Goal: Task Accomplishment & Management: Manage account settings

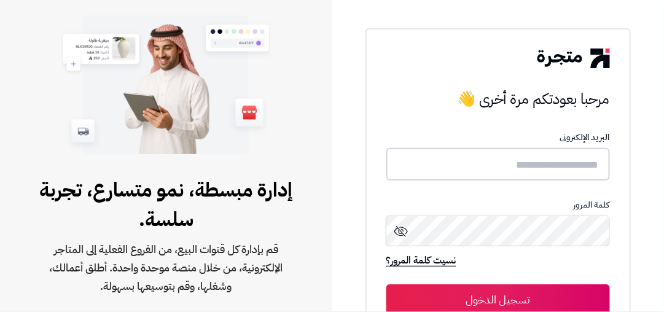
click at [461, 158] on input "text" at bounding box center [498, 164] width 224 height 33
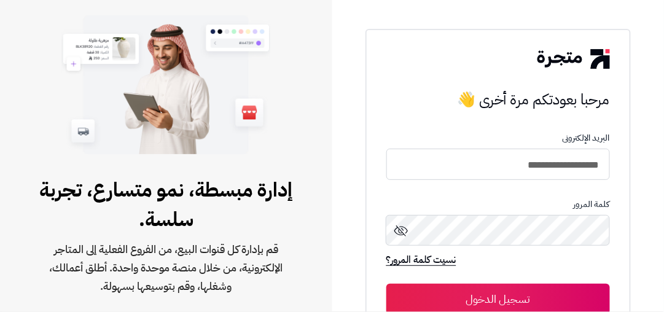
type input "**********"
click at [386, 284] on button "تسجيل الدخول" at bounding box center [498, 299] width 224 height 31
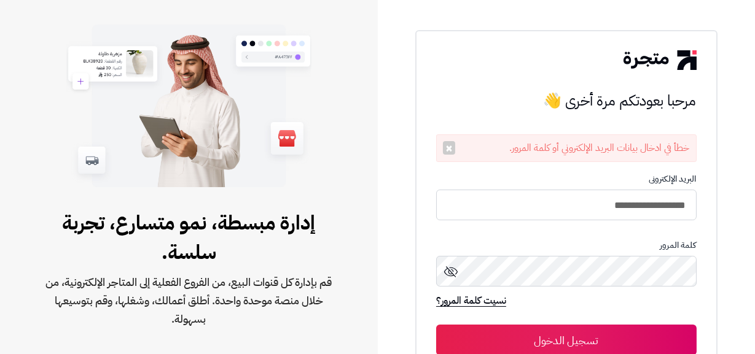
click at [492, 224] on form "**********" at bounding box center [566, 264] width 260 height 181
click at [499, 214] on input "**********" at bounding box center [566, 205] width 260 height 33
click at [492, 208] on input "**********" at bounding box center [566, 205] width 260 height 33
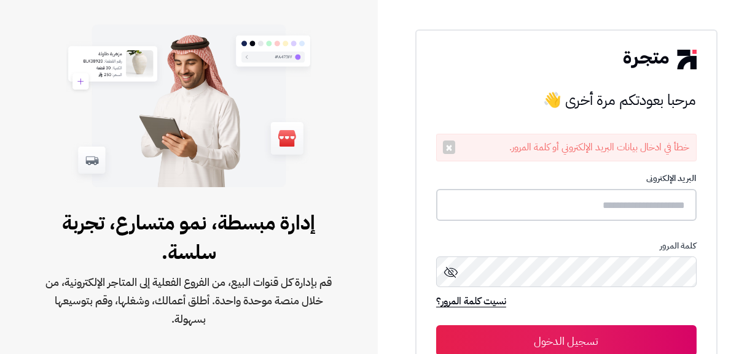
click at [479, 209] on input "text" at bounding box center [566, 205] width 260 height 33
type input "**********"
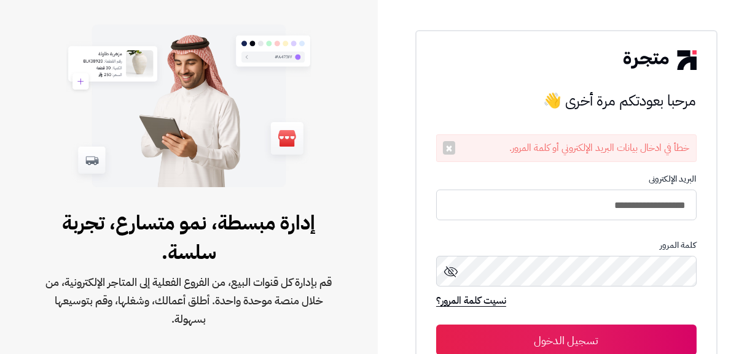
click at [436, 311] on button "تسجيل الدخول" at bounding box center [566, 340] width 260 height 31
click at [479, 209] on input "**********" at bounding box center [566, 205] width 260 height 31
click at [479, 209] on input "**********" at bounding box center [566, 205] width 260 height 33
click at [554, 255] on div "كلمة المرور" at bounding box center [566, 268] width 260 height 54
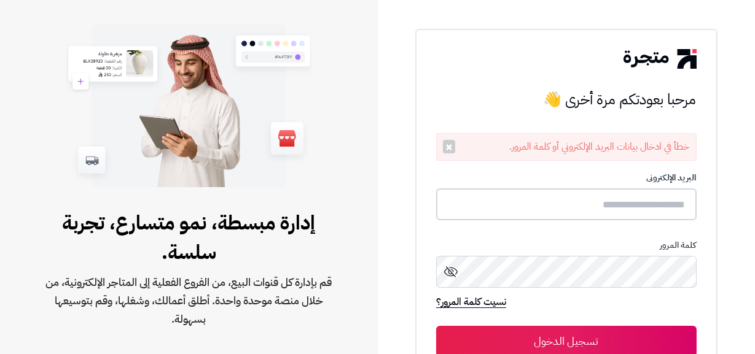
click at [569, 219] on input "text" at bounding box center [566, 205] width 260 height 33
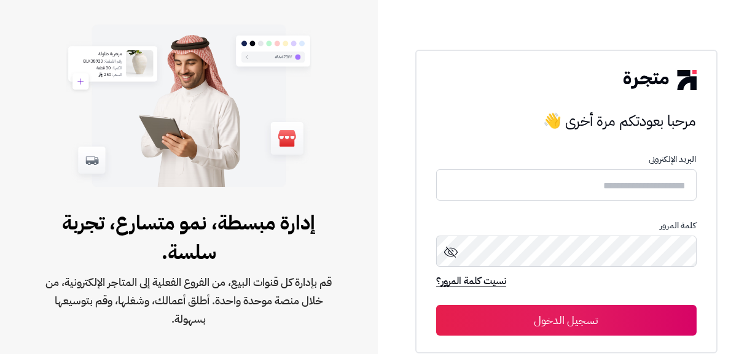
click at [625, 204] on form "البريد الإلكترونى كلمة المرور نسيت كلمة المرور؟ تسجيل الدخول" at bounding box center [566, 245] width 260 height 181
click at [626, 195] on input "text" at bounding box center [566, 184] width 260 height 31
type input "**********"
click at [436, 305] on button "تسجيل الدخول" at bounding box center [566, 320] width 260 height 31
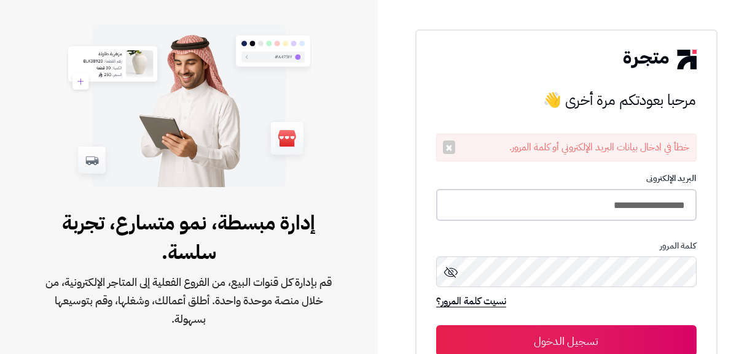
click at [506, 216] on input "**********" at bounding box center [566, 205] width 260 height 33
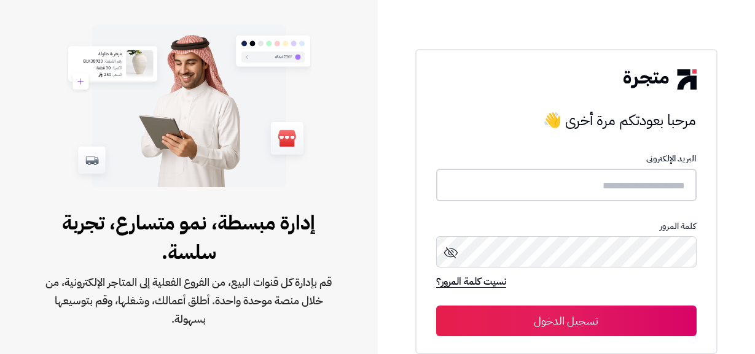
click at [523, 193] on input "text" at bounding box center [566, 185] width 260 height 33
type input "**********"
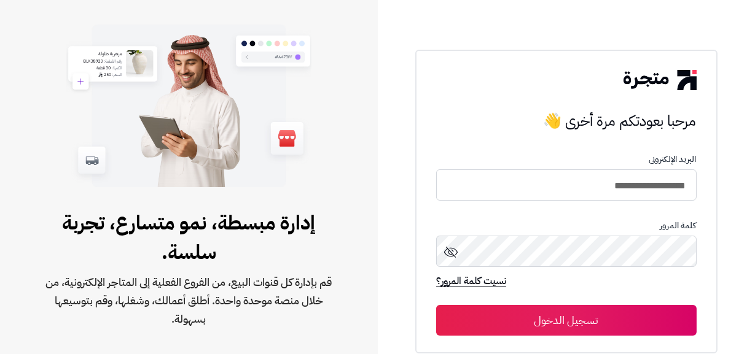
click at [436, 305] on button "تسجيل الدخول" at bounding box center [566, 320] width 260 height 31
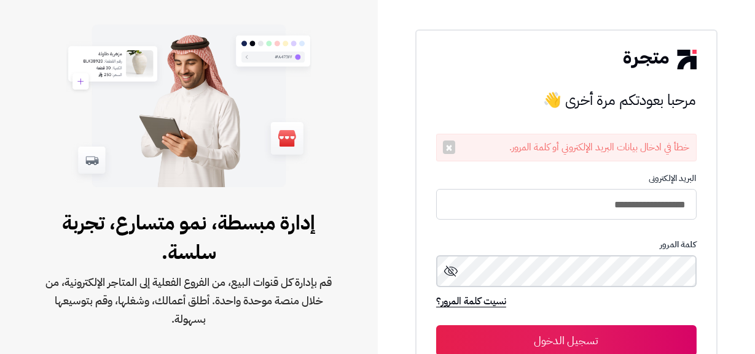
click at [436, 325] on button "تسجيل الدخول" at bounding box center [566, 340] width 260 height 31
click at [573, 254] on div "كلمة المرور" at bounding box center [566, 268] width 260 height 54
click at [436, 325] on button "تسجيل الدخول" at bounding box center [566, 340] width 260 height 31
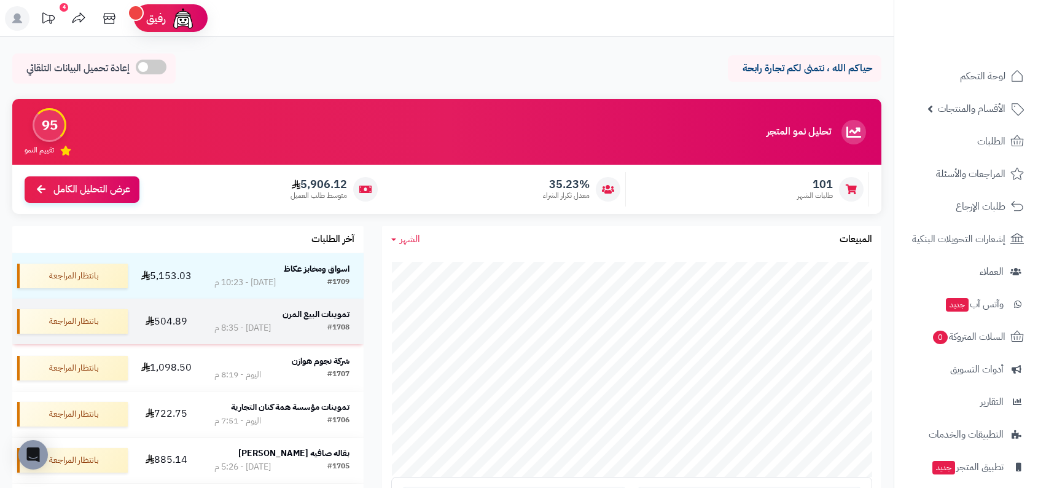
scroll to position [78, 0]
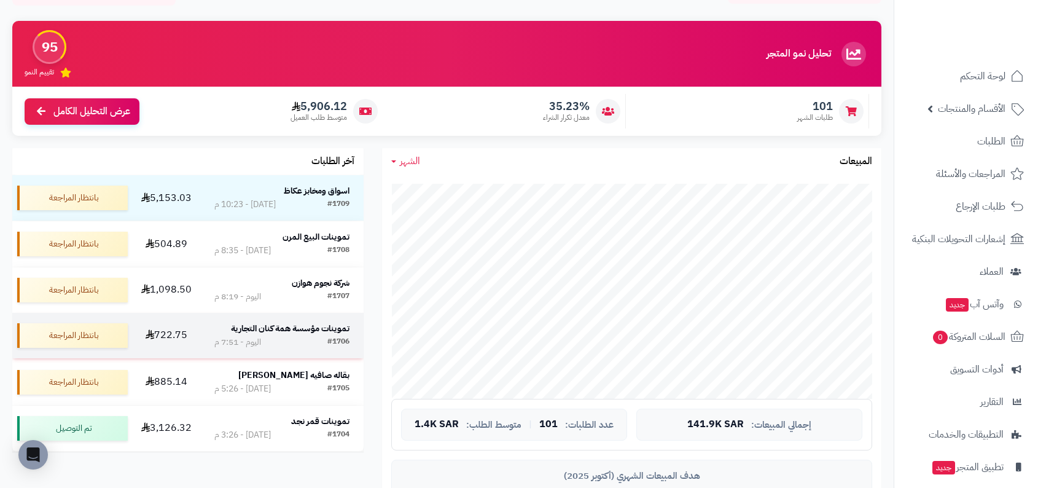
click at [311, 330] on strong "تموينات مؤسسة همة كنان التجارية" at bounding box center [290, 328] width 119 height 13
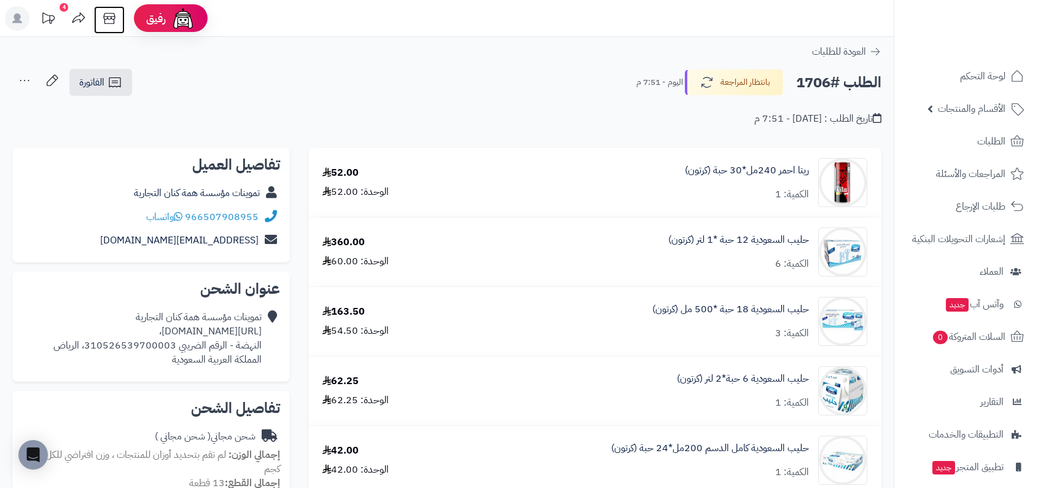
click at [114, 21] on icon at bounding box center [109, 18] width 25 height 25
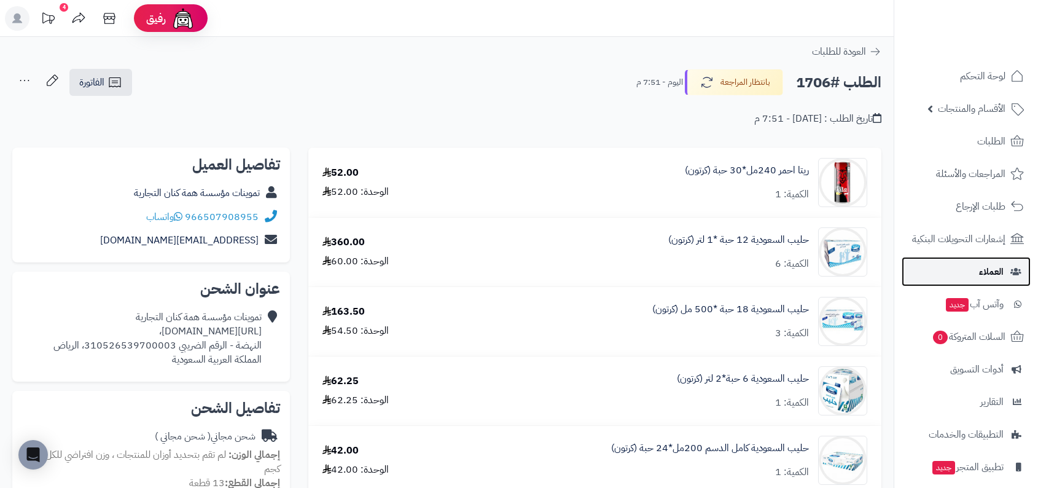
click at [950, 270] on link "العملاء" at bounding box center [965, 271] width 129 height 29
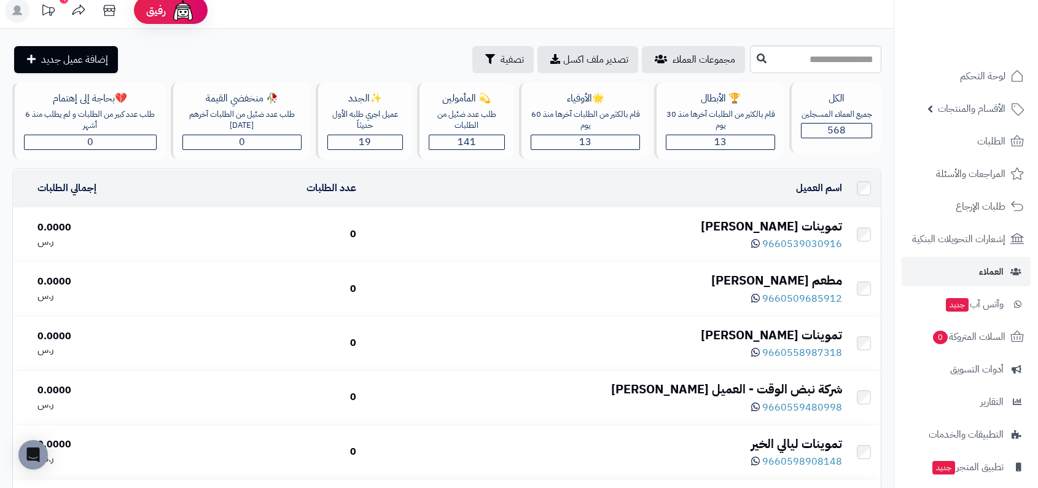
scroll to position [7, 0]
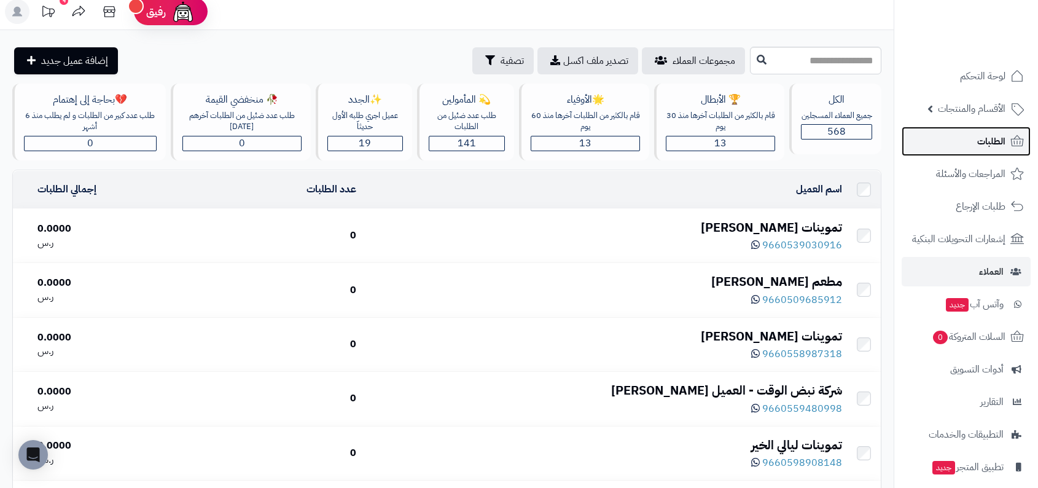
click at [985, 131] on link "الطلبات" at bounding box center [965, 140] width 129 height 29
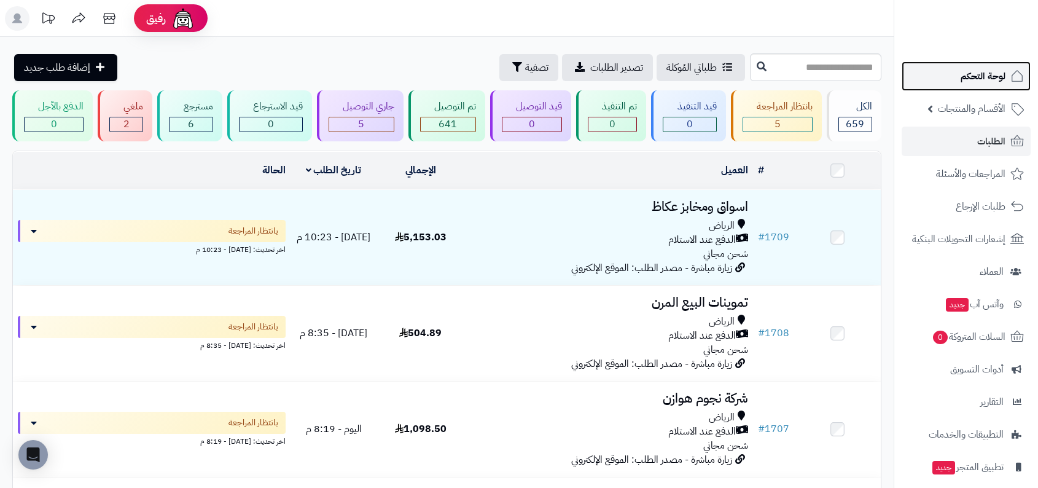
click at [947, 71] on link "لوحة التحكم" at bounding box center [965, 75] width 129 height 29
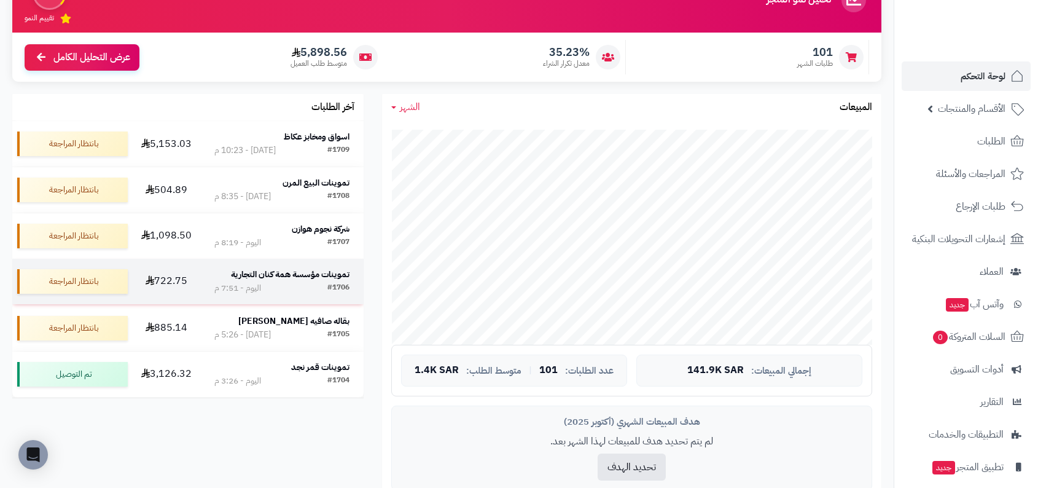
scroll to position [139, 0]
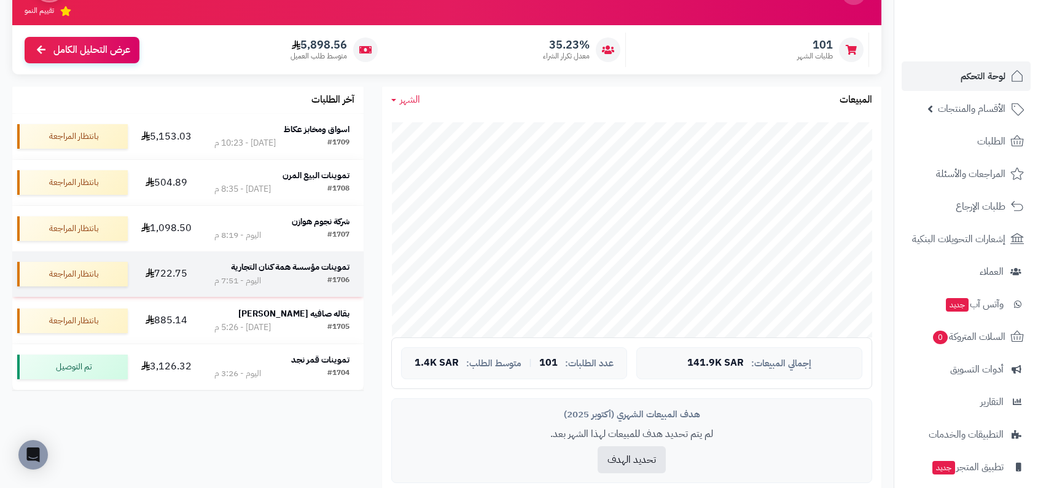
click at [322, 273] on strong "تموينات مؤسسة همة كنان التجارية" at bounding box center [290, 266] width 119 height 13
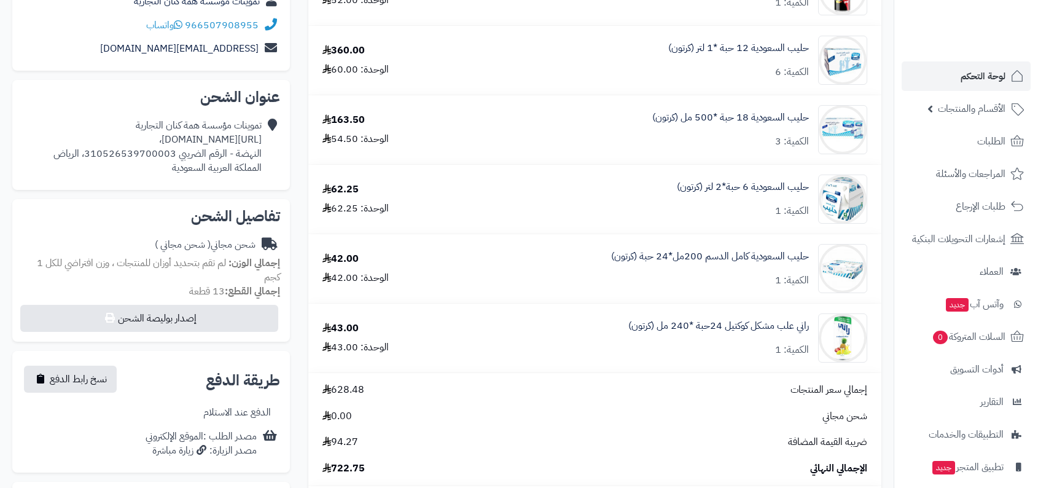
scroll to position [286, 0]
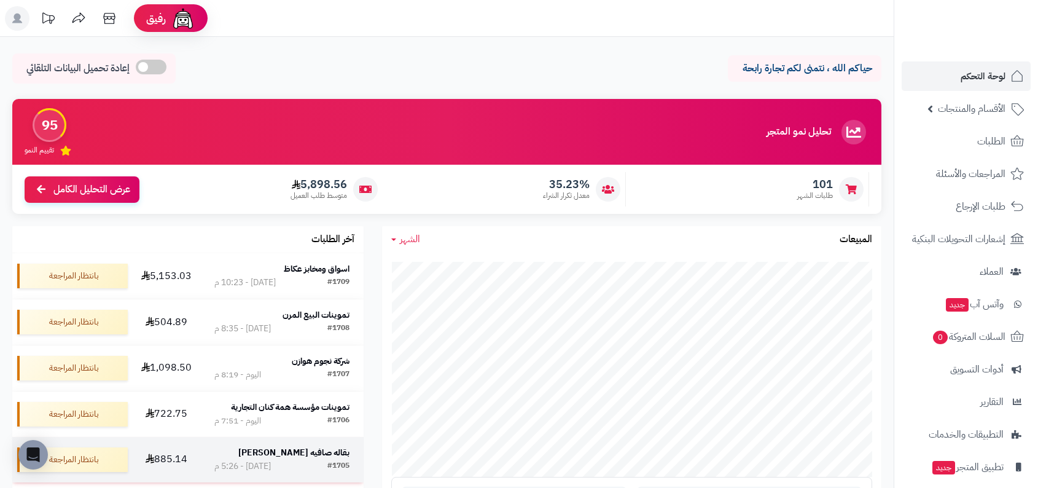
scroll to position [139, 0]
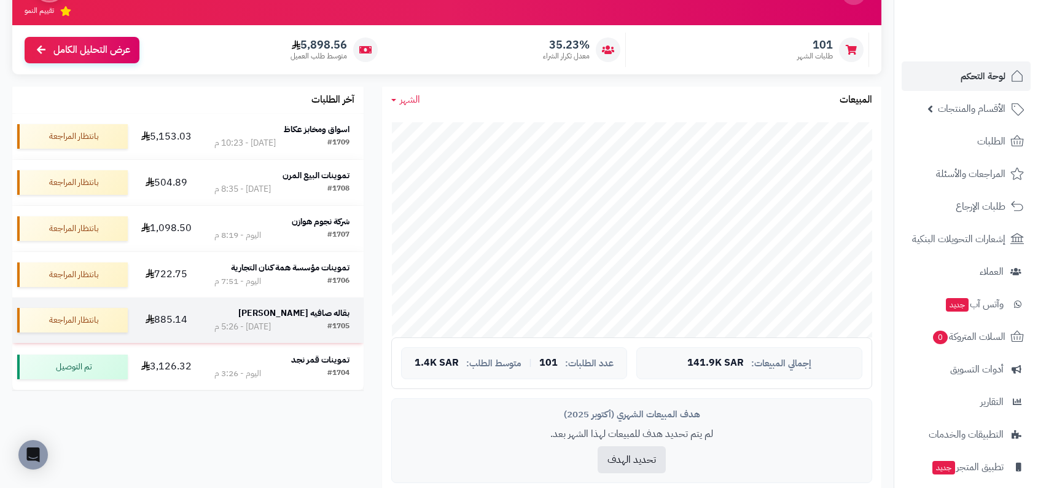
click at [295, 330] on div "#1705 [DATE] - 5:26 م" at bounding box center [282, 327] width 136 height 12
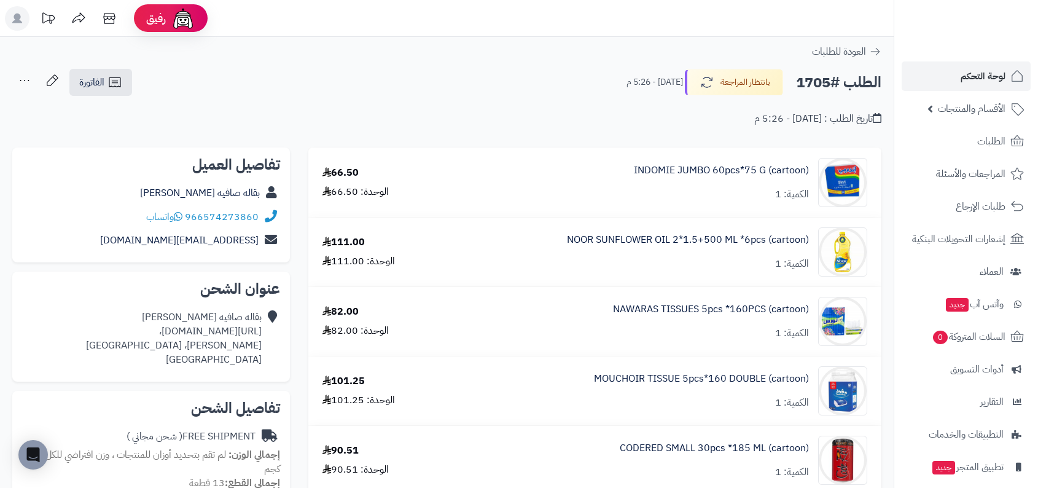
click at [225, 330] on div "بقاله صافيه الدوسري https://maps.app.goo.gl/aghtBi6Hr3G2thFD8، غبيرا، Riyadh Sa…" at bounding box center [174, 338] width 176 height 56
click at [176, 329] on div "بقاله صافيه الدوسري https://maps.app.goo.gl/aghtBi6Hr3G2thFD8، غبيرا، Riyadh Sa…" at bounding box center [174, 338] width 176 height 56
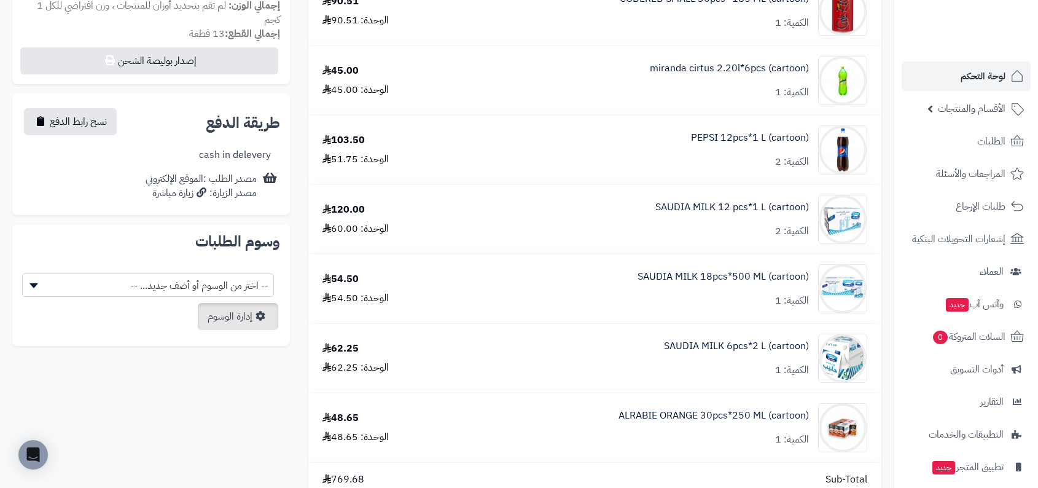
scroll to position [461, 0]
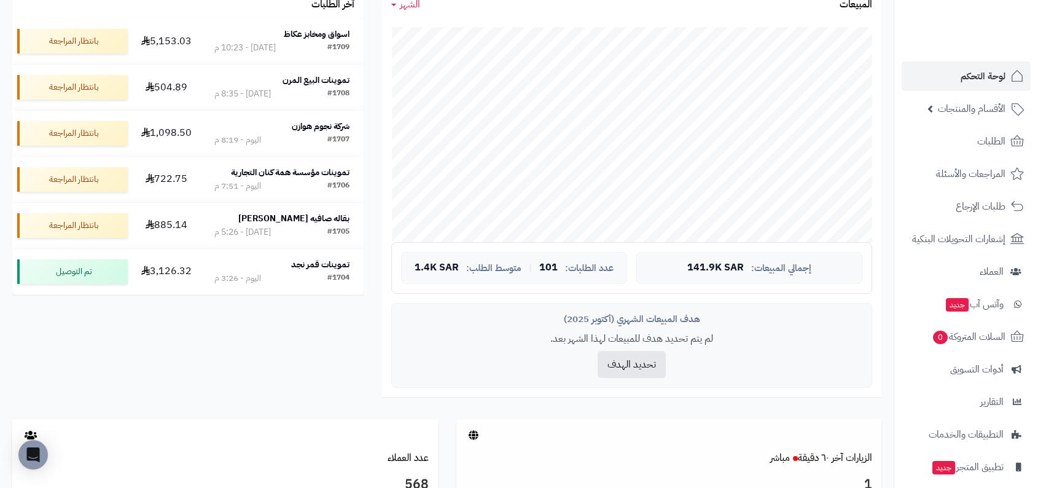
scroll to position [230, 0]
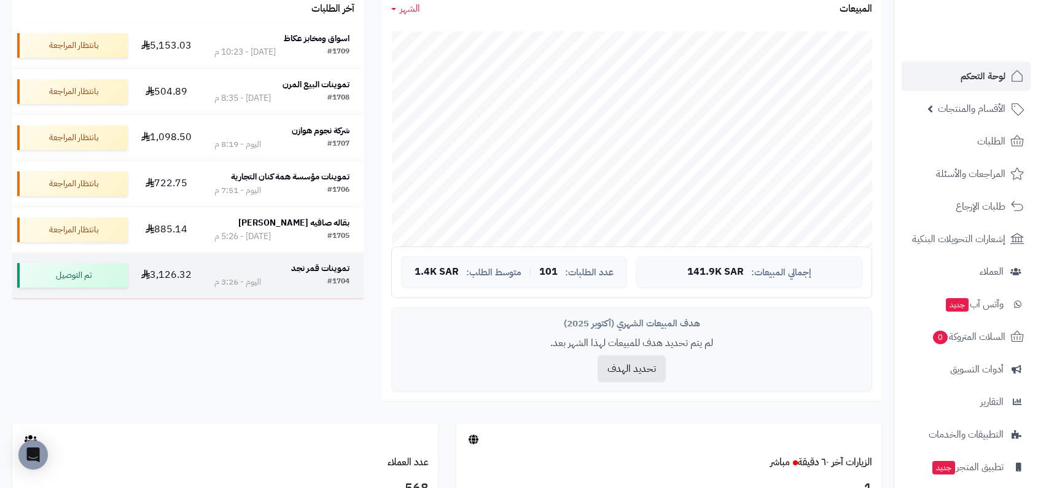
click at [330, 281] on div "#1704" at bounding box center [338, 282] width 22 height 12
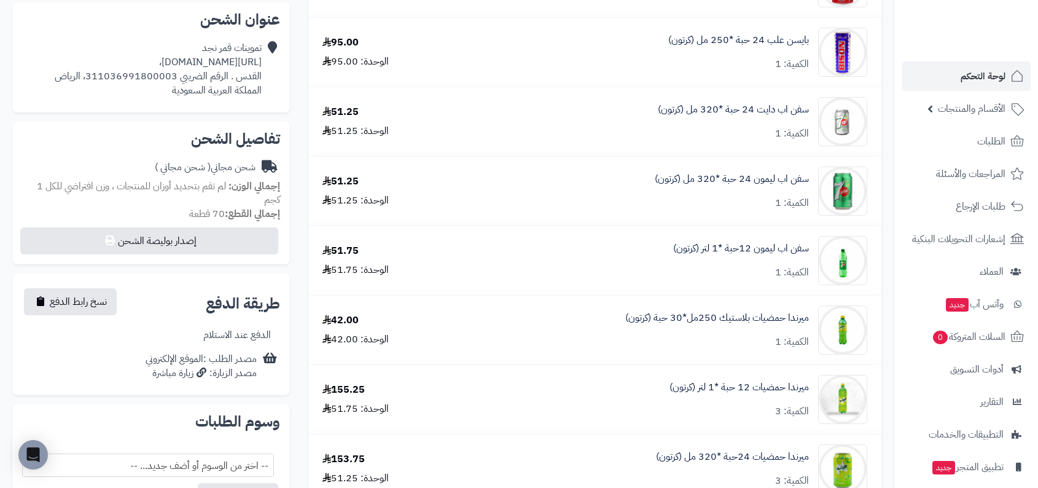
scroll to position [427, 0]
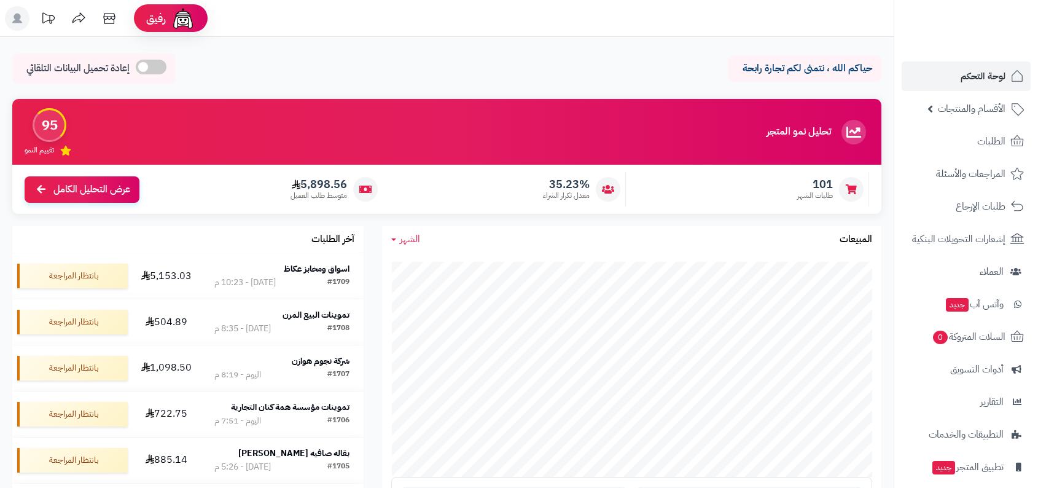
scroll to position [230, 0]
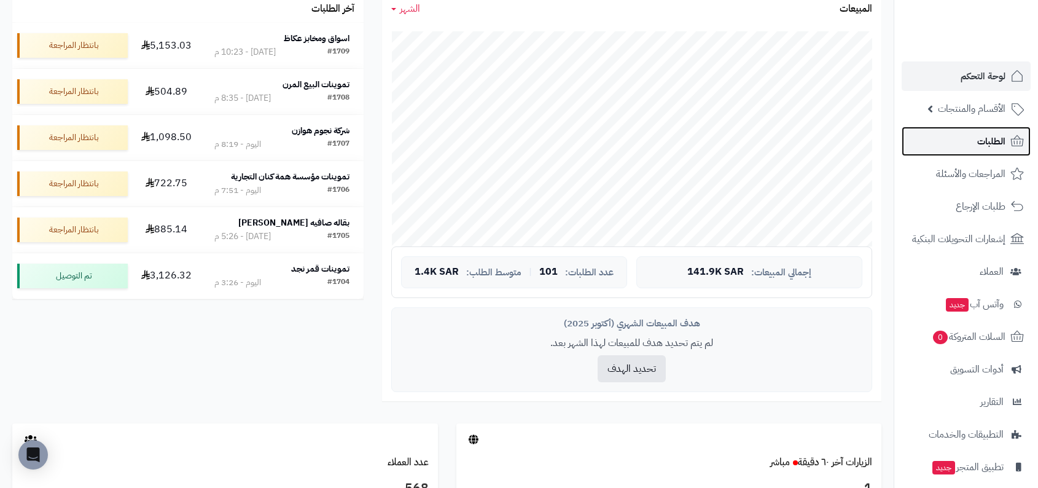
click at [993, 152] on link "الطلبات" at bounding box center [965, 140] width 129 height 29
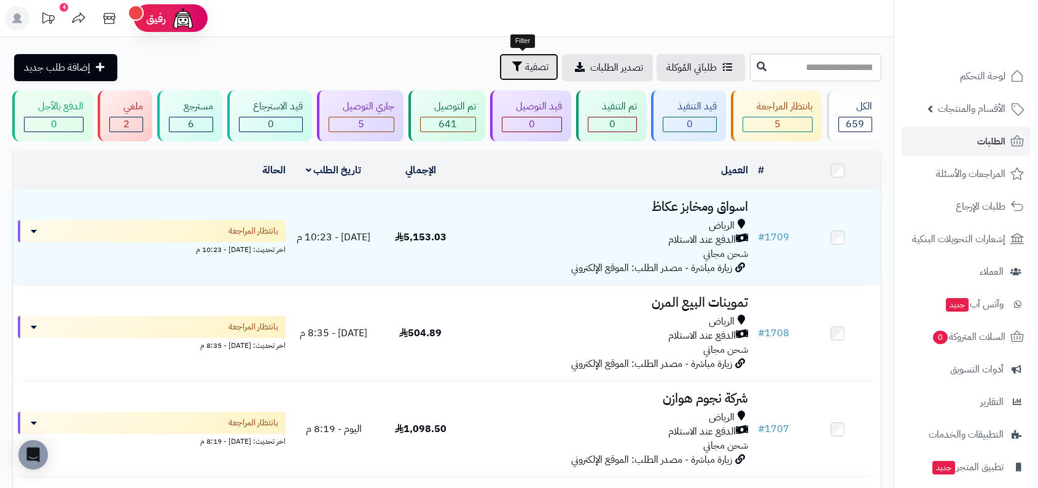
click at [525, 69] on span "تصفية" at bounding box center [536, 67] width 23 height 15
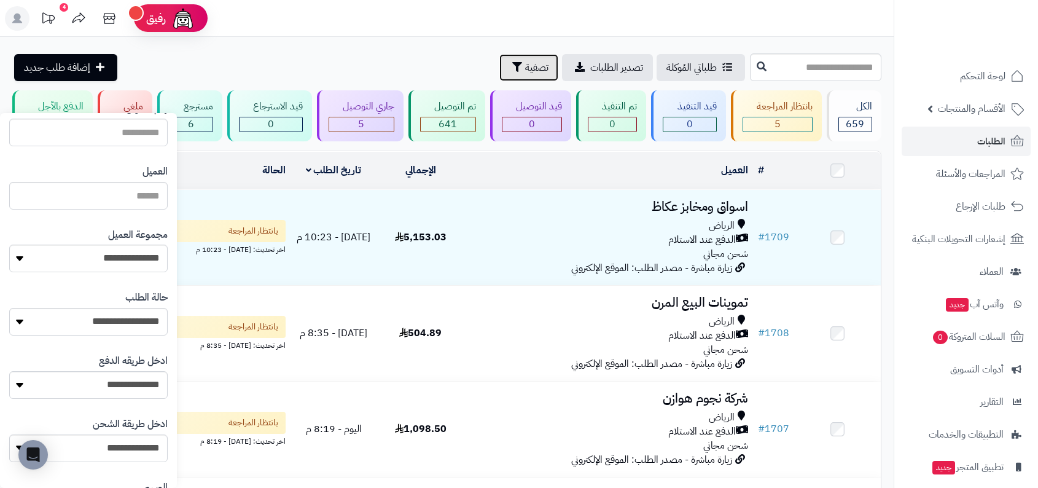
scroll to position [136, 0]
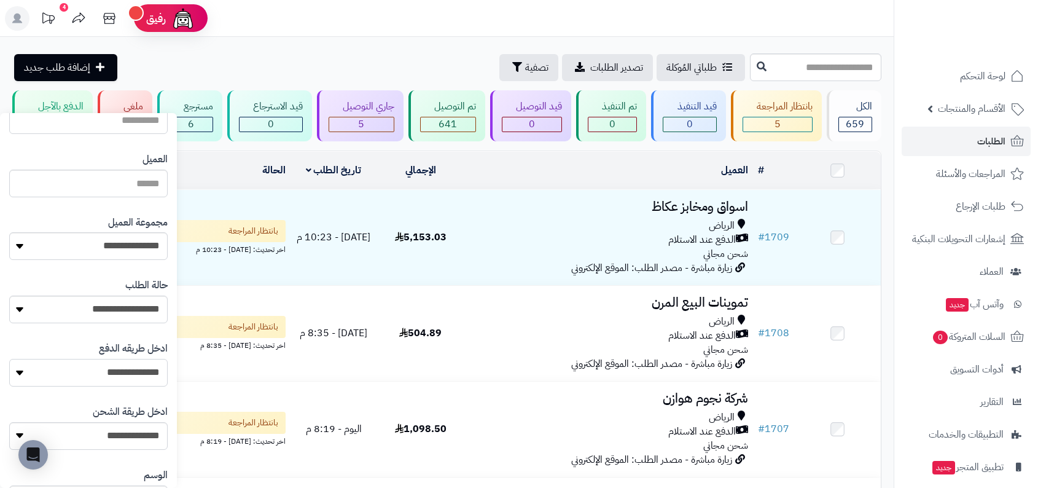
click at [132, 376] on select "**********" at bounding box center [88, 373] width 158 height 28
select select "**********"
click at [9, 359] on select "**********" at bounding box center [88, 373] width 158 height 28
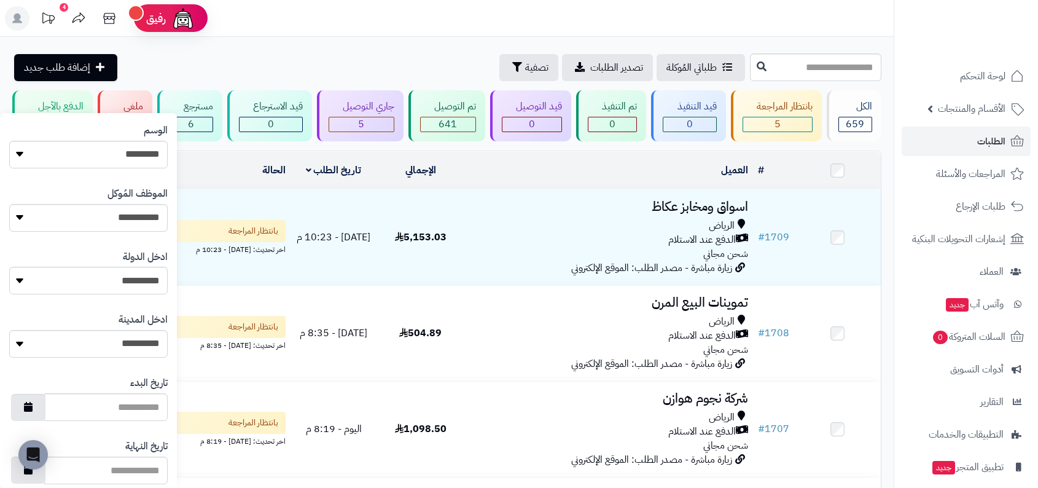
scroll to position [614, 0]
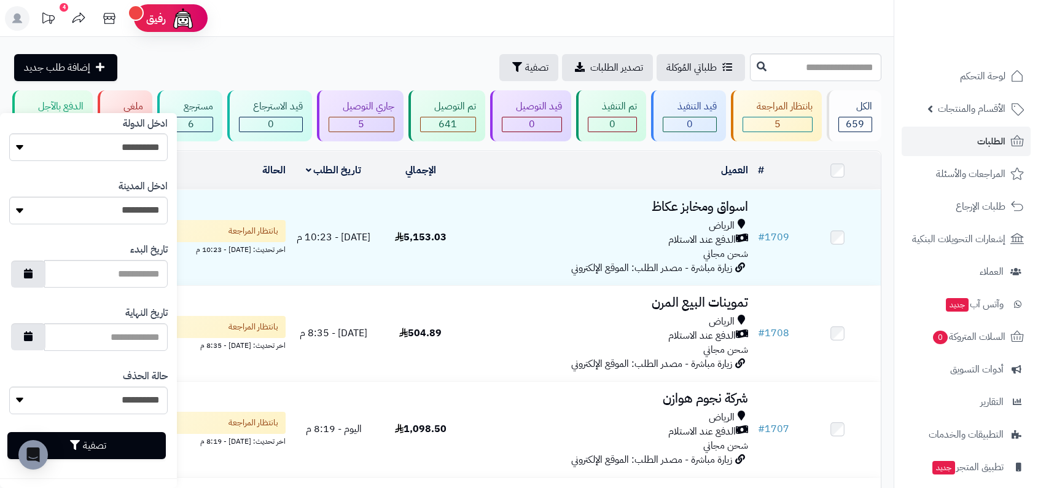
click at [133, 445] on button "تصفية" at bounding box center [86, 445] width 158 height 27
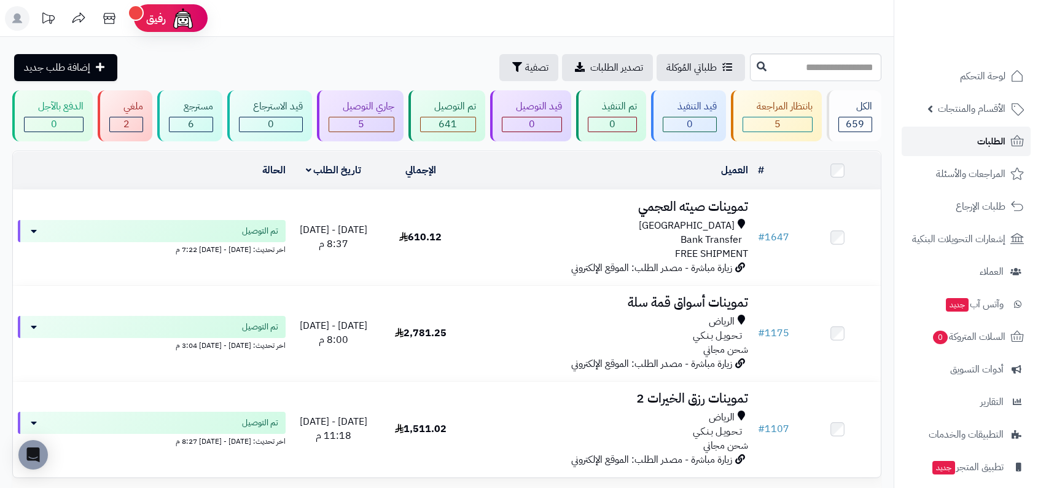
click at [963, 131] on link "الطلبات" at bounding box center [965, 140] width 129 height 29
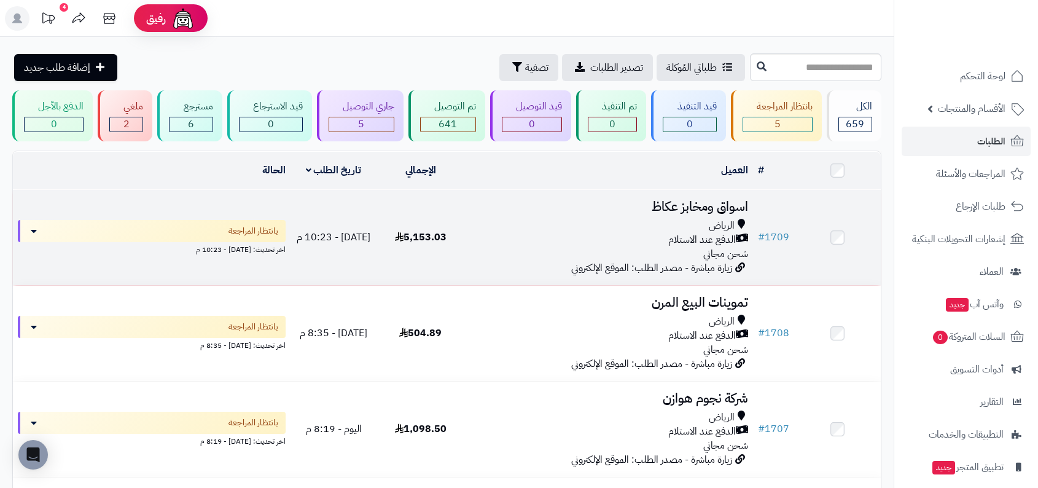
click at [721, 233] on span "الدفع عند الاستلام" at bounding box center [702, 240] width 68 height 14
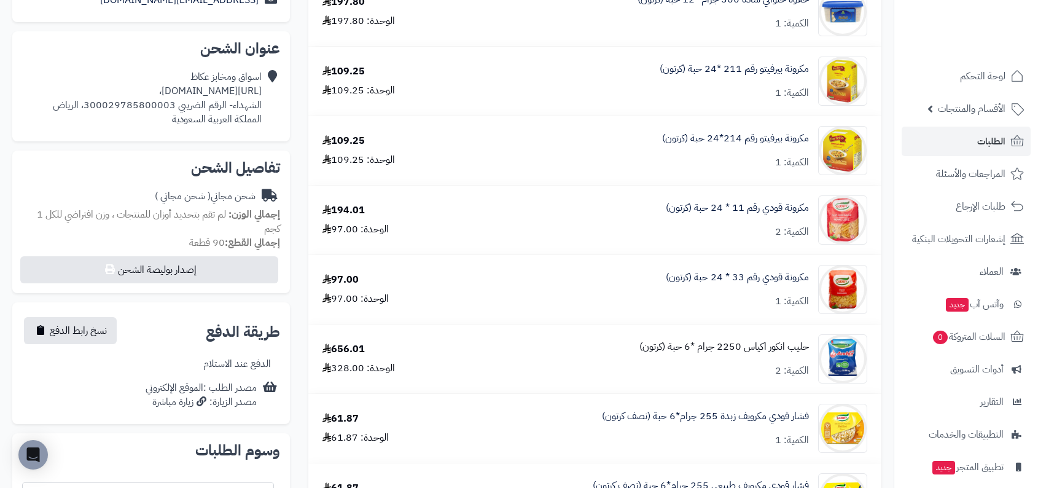
scroll to position [299, 0]
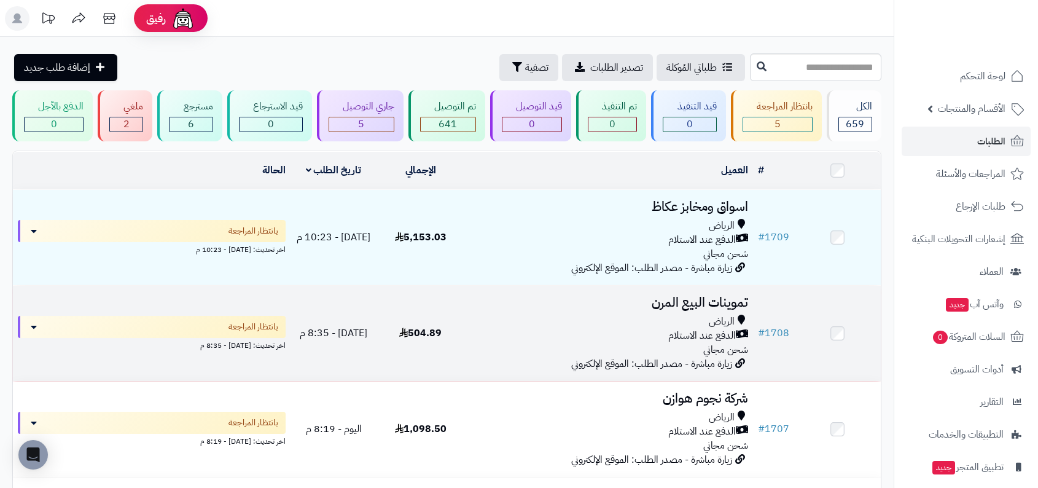
click at [721, 349] on span "شحن مجاني" at bounding box center [725, 349] width 45 height 15
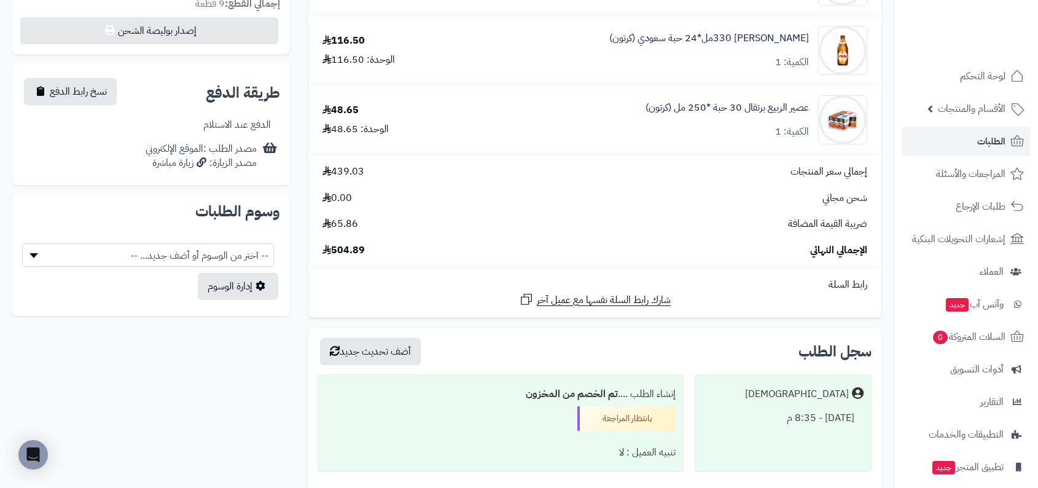
scroll to position [594, 0]
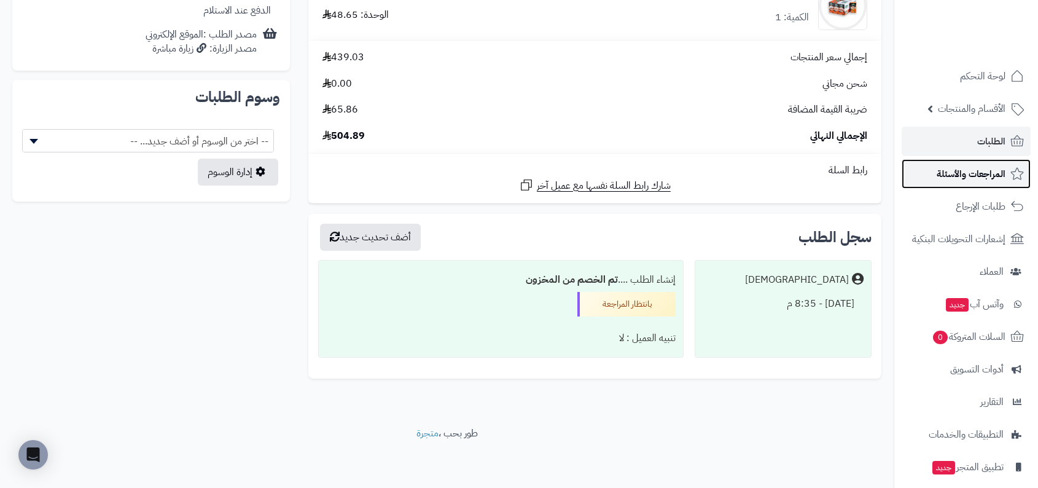
click at [943, 181] on span "المراجعات والأسئلة" at bounding box center [970, 173] width 69 height 17
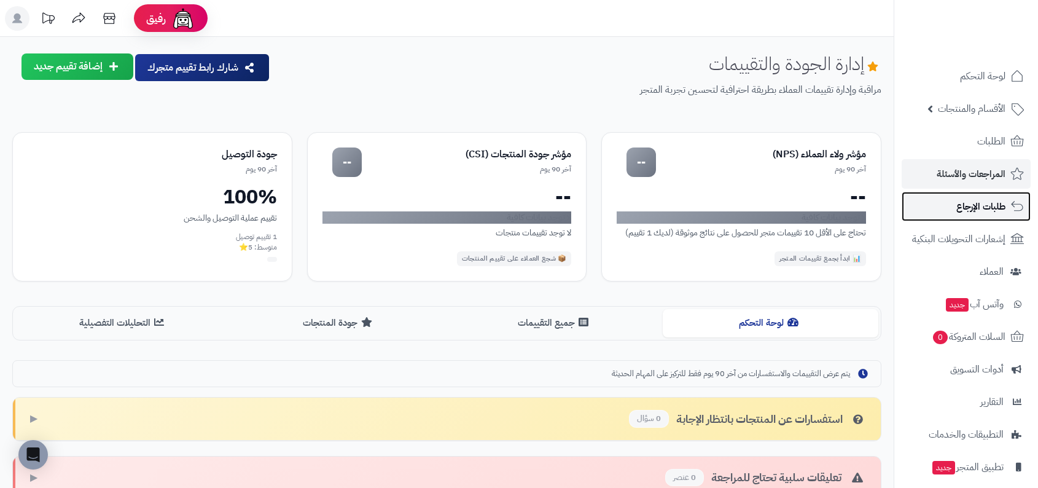
click at [938, 219] on link "طلبات الإرجاع" at bounding box center [965, 206] width 129 height 29
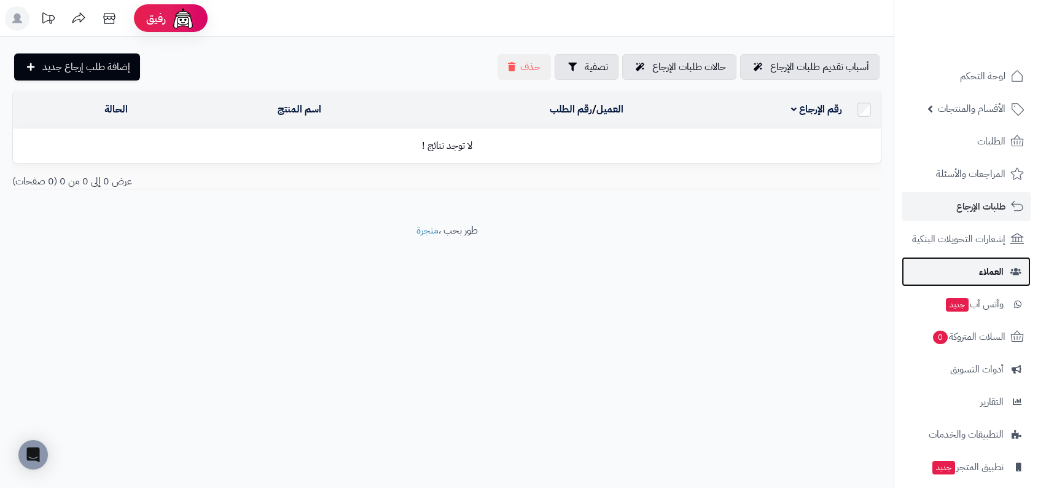
click at [972, 260] on link "العملاء" at bounding box center [965, 271] width 129 height 29
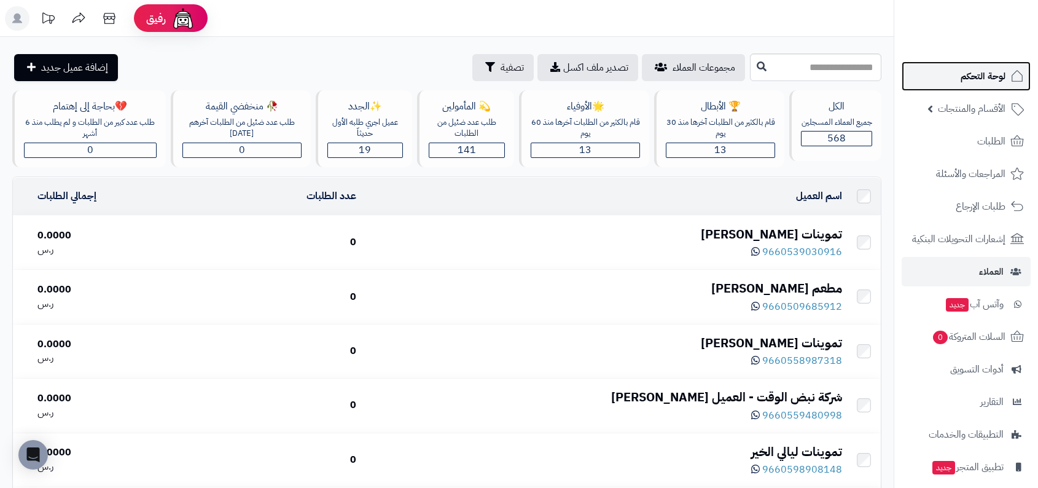
click at [989, 82] on span "لوحة التحكم" at bounding box center [982, 76] width 45 height 17
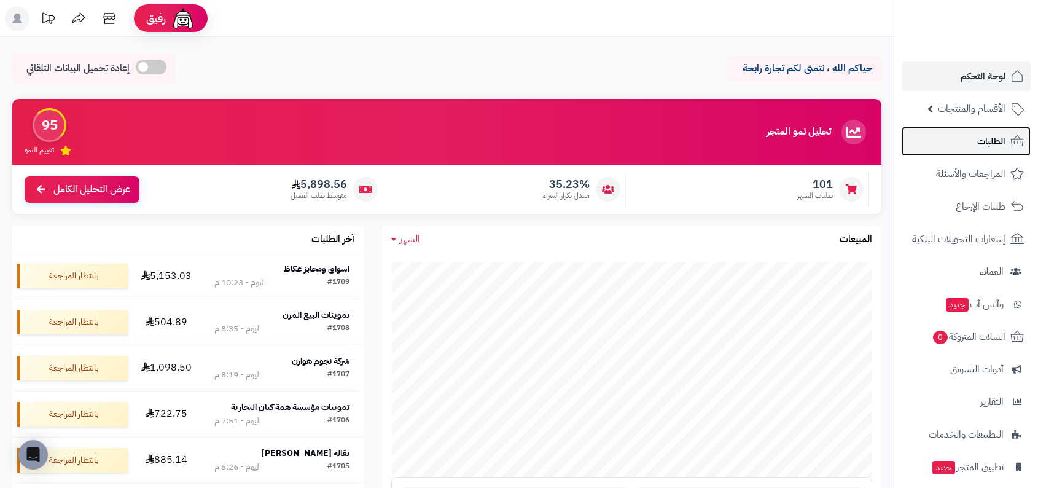
click at [954, 144] on link "الطلبات" at bounding box center [965, 140] width 129 height 29
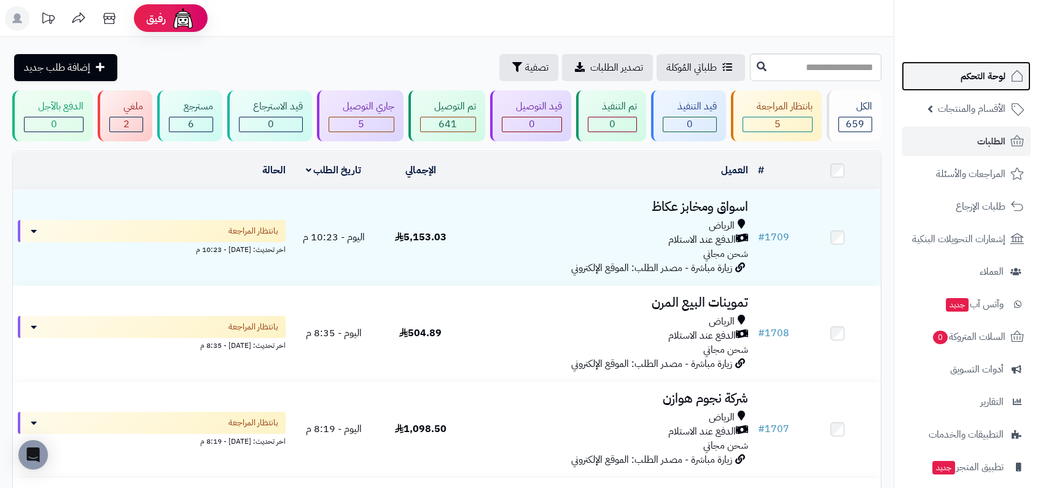
click at [999, 74] on span "لوحة التحكم" at bounding box center [982, 76] width 45 height 17
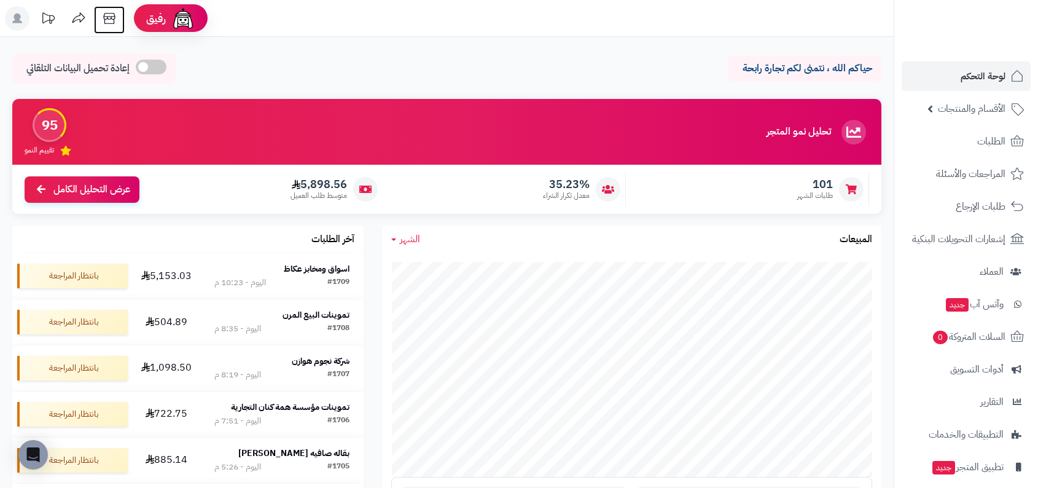
click at [98, 20] on icon at bounding box center [109, 18] width 25 height 25
click at [331, 278] on div "#1709" at bounding box center [338, 282] width 22 height 12
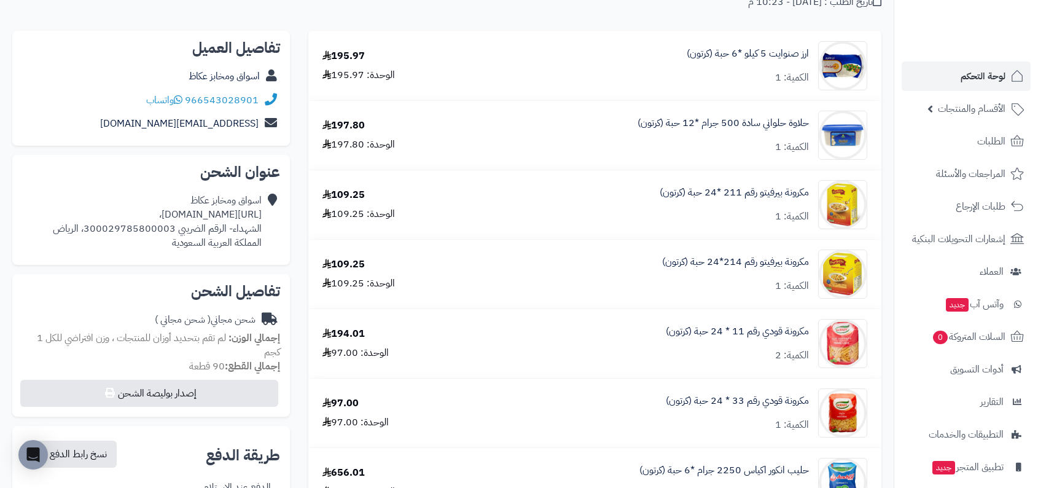
scroll to position [148, 0]
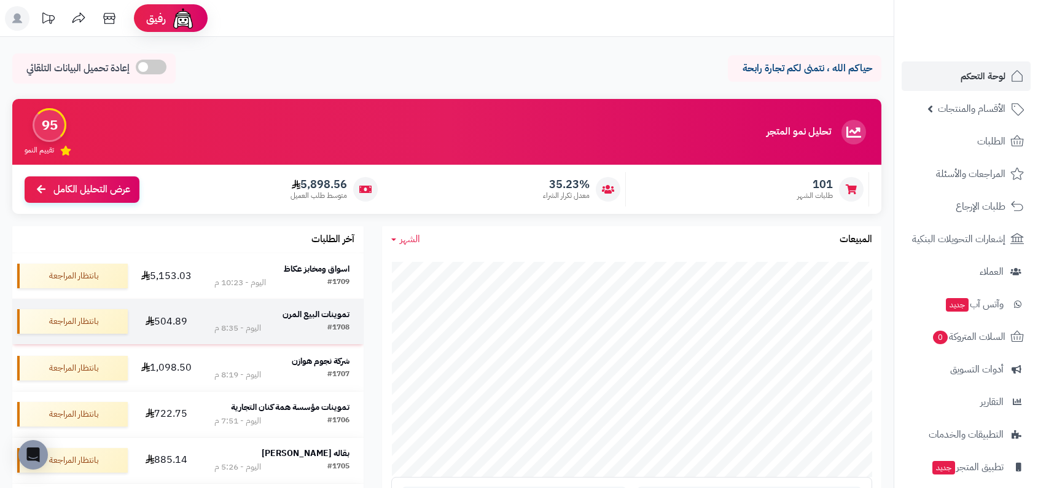
click at [316, 316] on strong "تموينات البيع المرن" at bounding box center [315, 314] width 67 height 13
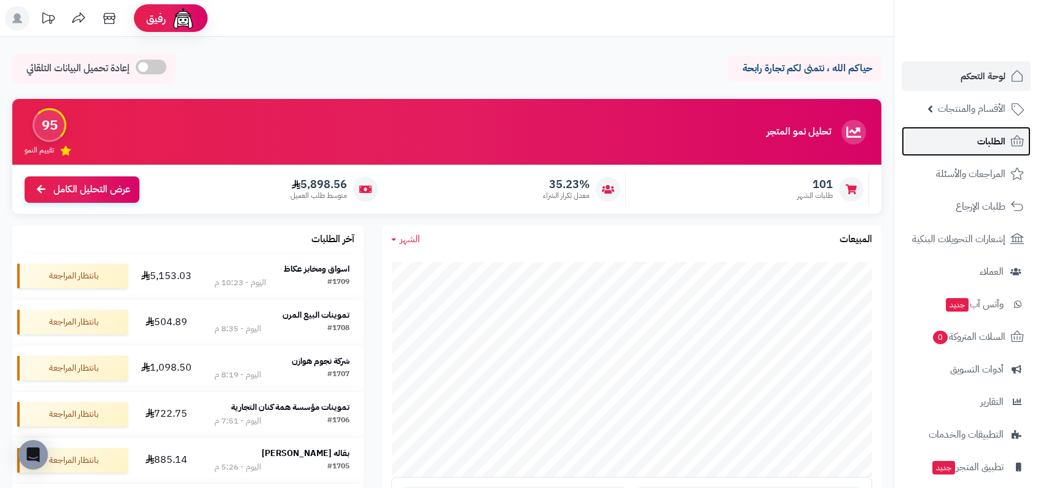
click at [971, 141] on link "الطلبات" at bounding box center [965, 140] width 129 height 29
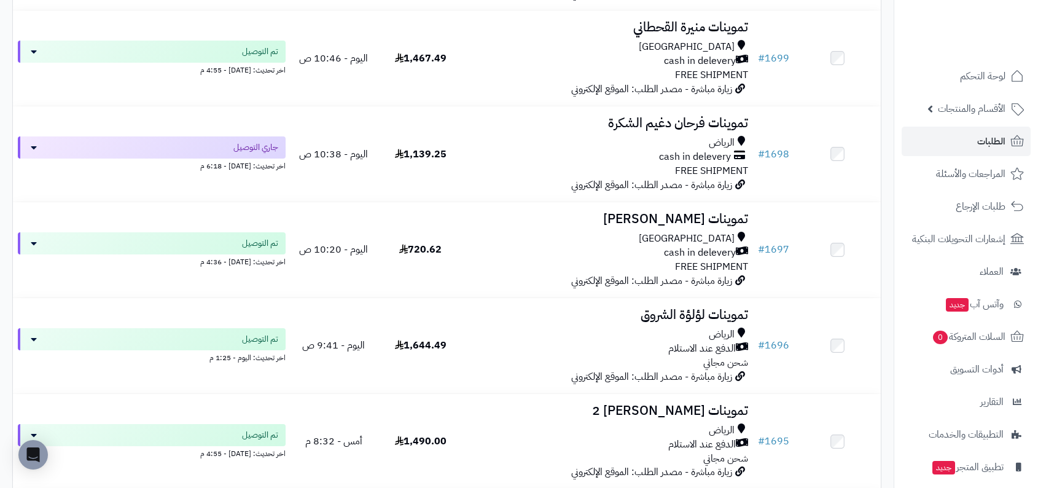
scroll to position [1058, 0]
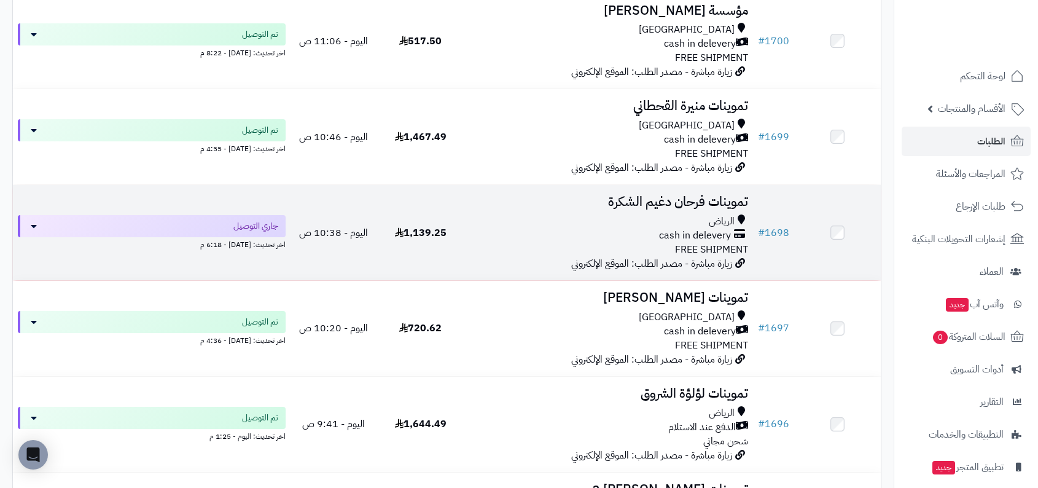
click at [713, 249] on span "FREE SHIPMENT" at bounding box center [711, 249] width 73 height 15
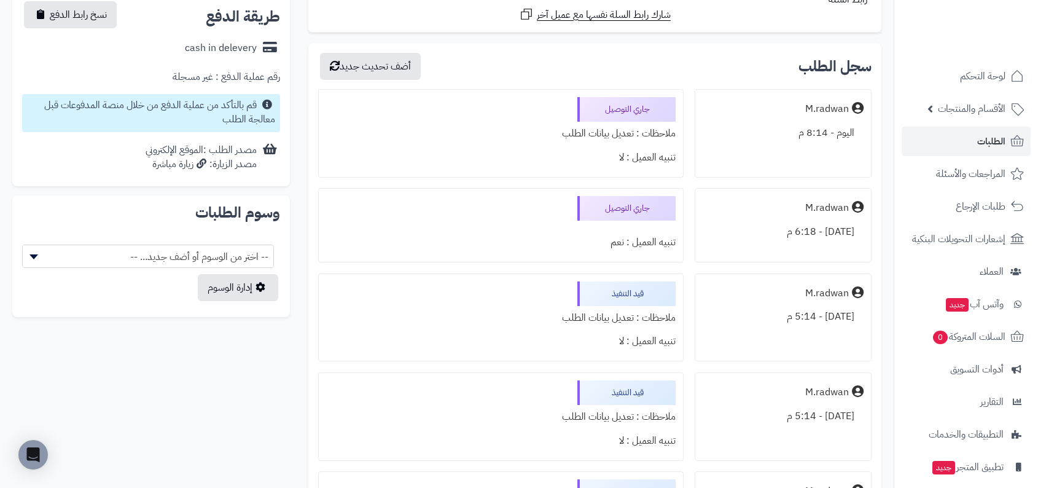
scroll to position [439, 0]
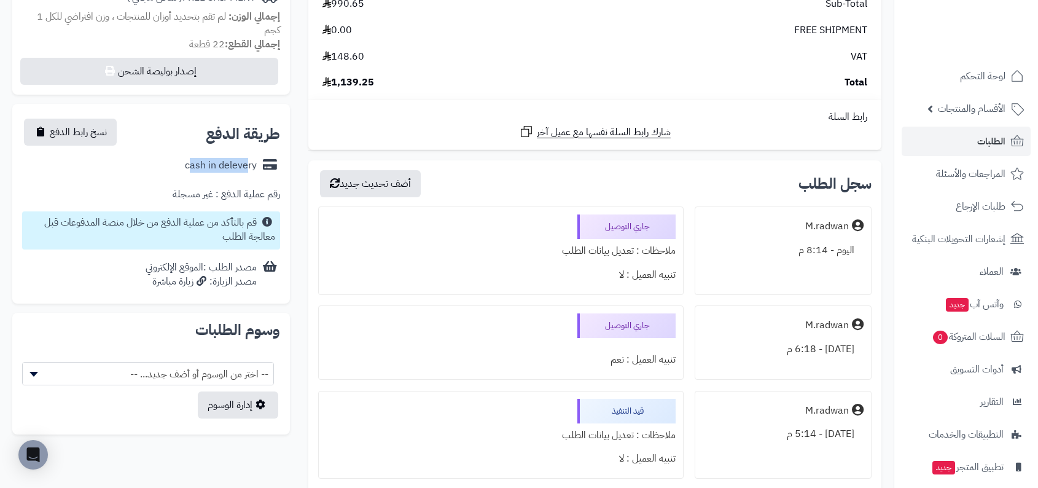
drag, startPoint x: 186, startPoint y: 166, endPoint x: 244, endPoint y: 166, distance: 57.7
click at [244, 166] on div "cash in delevery" at bounding box center [221, 165] width 72 height 14
click at [219, 165] on div "cash in delevery" at bounding box center [221, 165] width 72 height 14
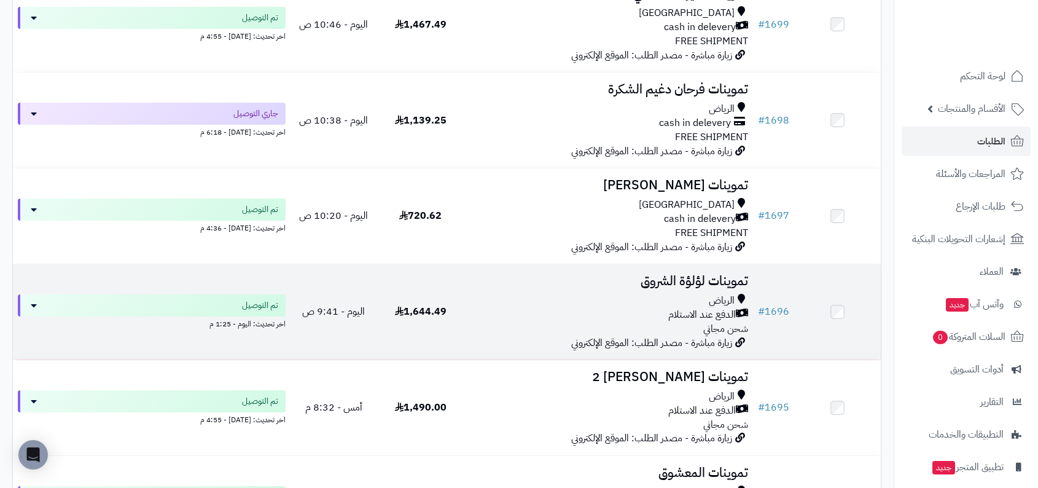
scroll to position [1162, 0]
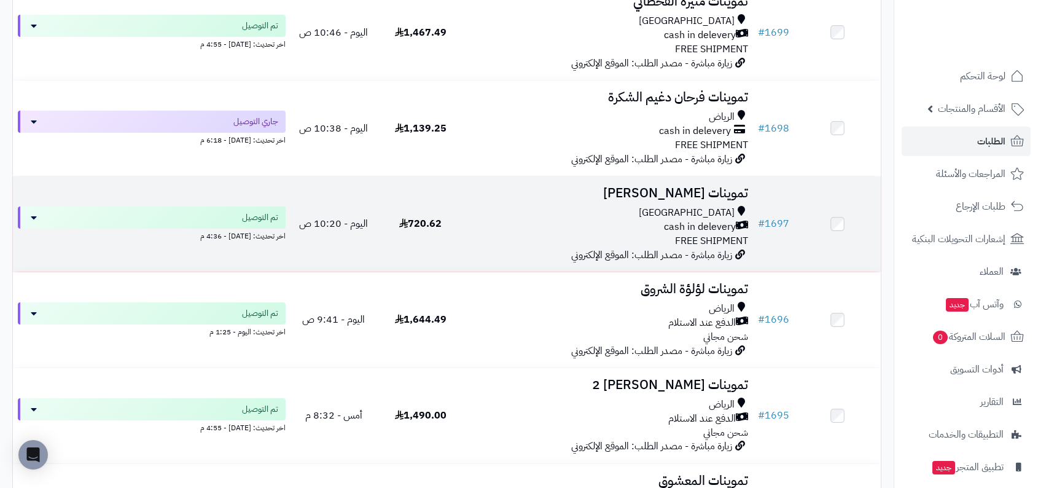
click at [672, 247] on span "زيارة مباشرة - مصدر الطلب: الموقع الإلكتروني" at bounding box center [651, 254] width 161 height 15
click at [710, 227] on span "cash in delevery" at bounding box center [700, 227] width 72 height 14
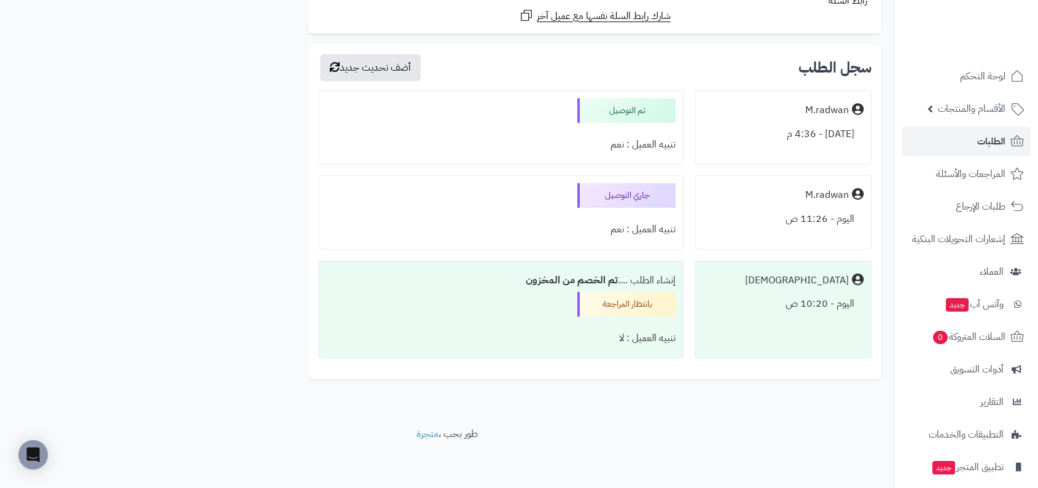
scroll to position [1222, 0]
click at [564, 281] on b "تم الخصم من المخزون" at bounding box center [572, 279] width 92 height 15
click at [548, 306] on div "إنشاء الطلب .... تم الخصم من المخزون بانتظار المراجعة تنبيه العميل : لا" at bounding box center [500, 309] width 365 height 98
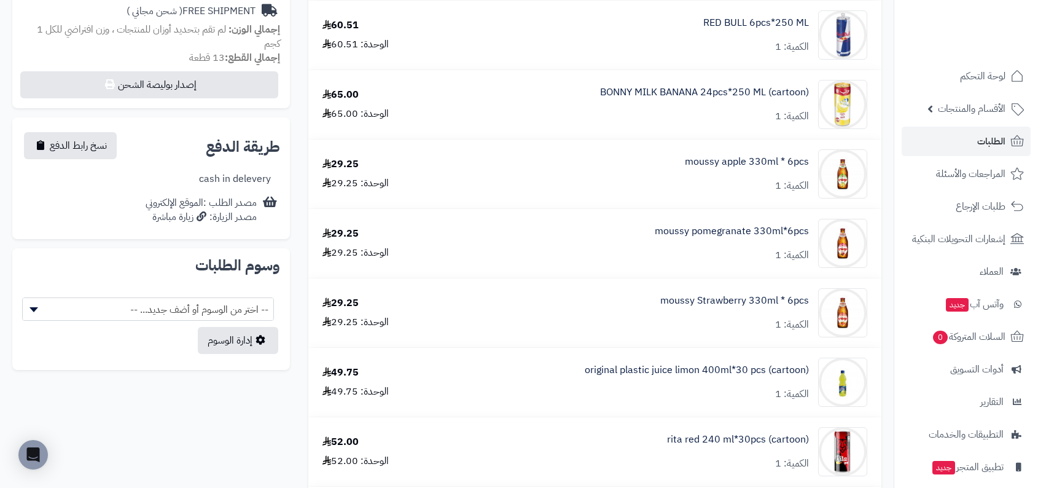
scroll to position [258, 0]
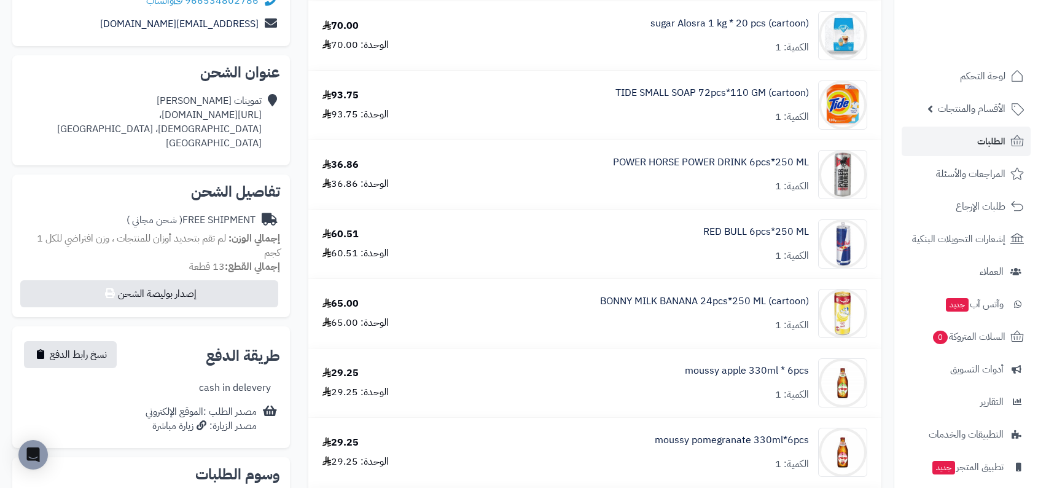
click at [239, 394] on div "cash in delevery" at bounding box center [235, 388] width 72 height 14
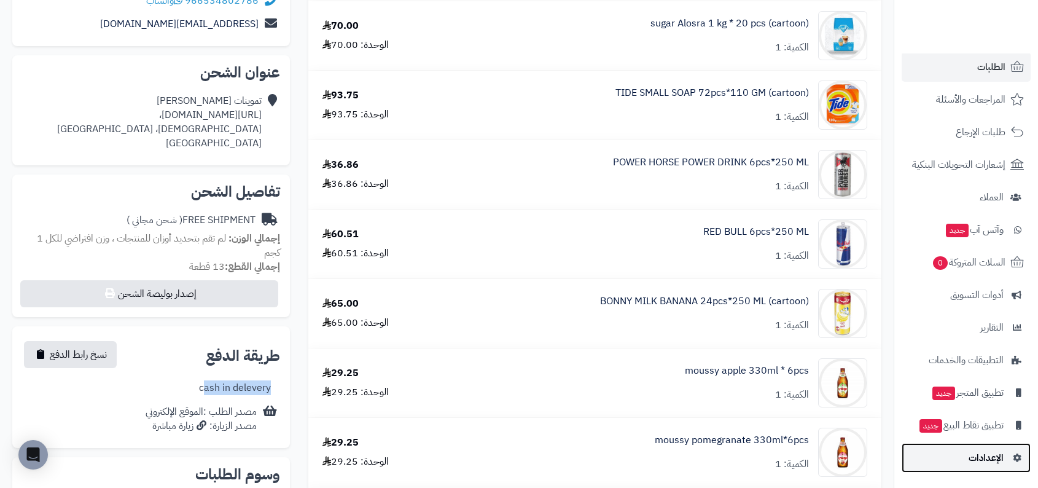
click at [989, 462] on span "الإعدادات" at bounding box center [985, 457] width 35 height 17
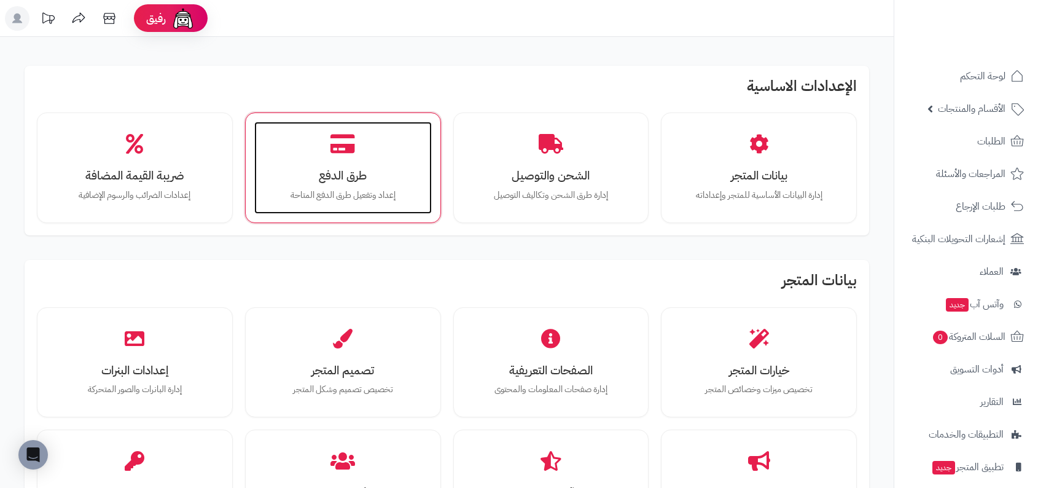
click at [340, 169] on h3 "طرق الدفع" at bounding box center [342, 175] width 153 height 13
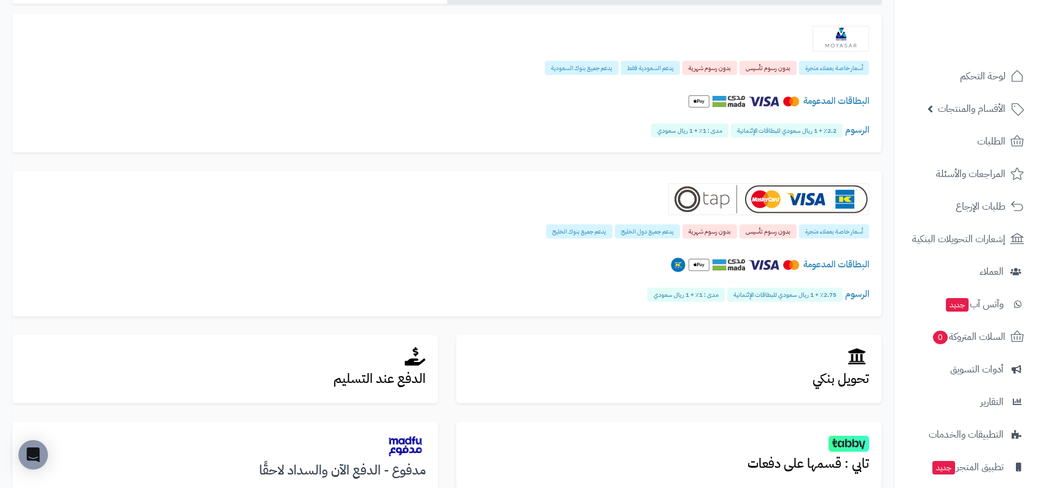
scroll to position [338, 0]
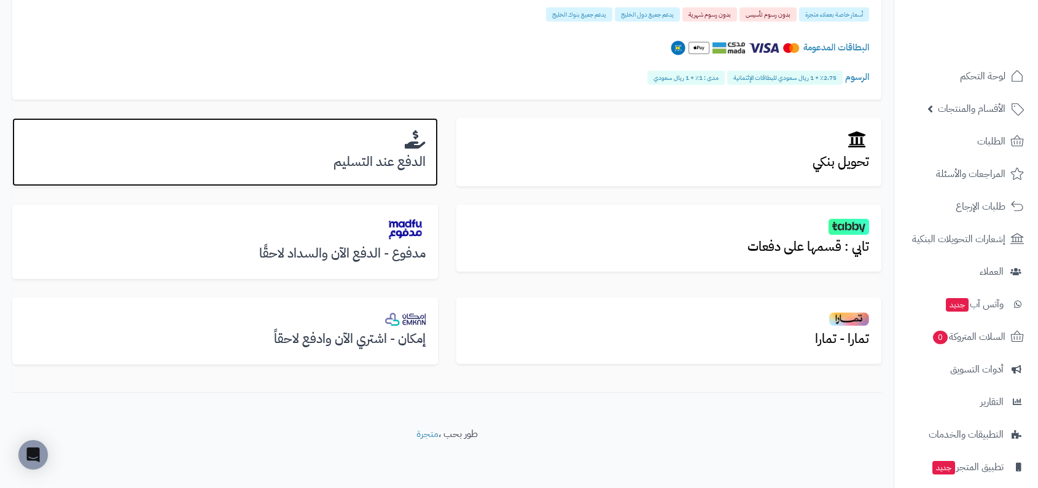
click at [386, 160] on h3 "الدفع عند التسليم" at bounding box center [225, 162] width 401 height 14
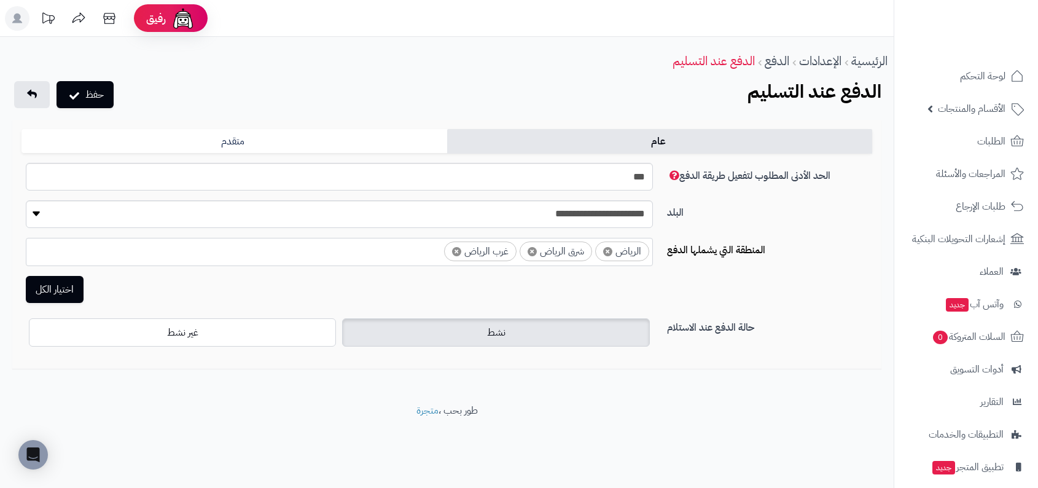
select select "***"
select select
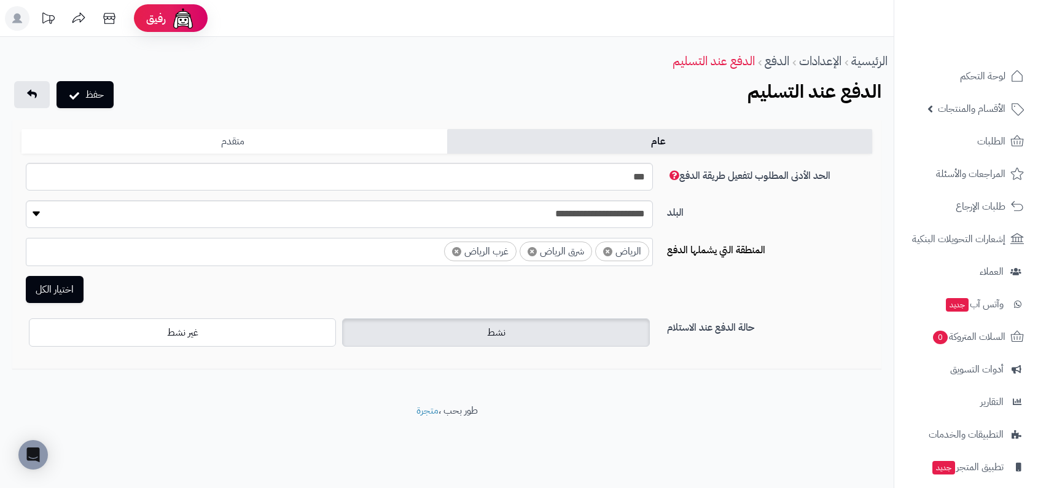
click at [363, 138] on link "متقدم" at bounding box center [234, 141] width 426 height 25
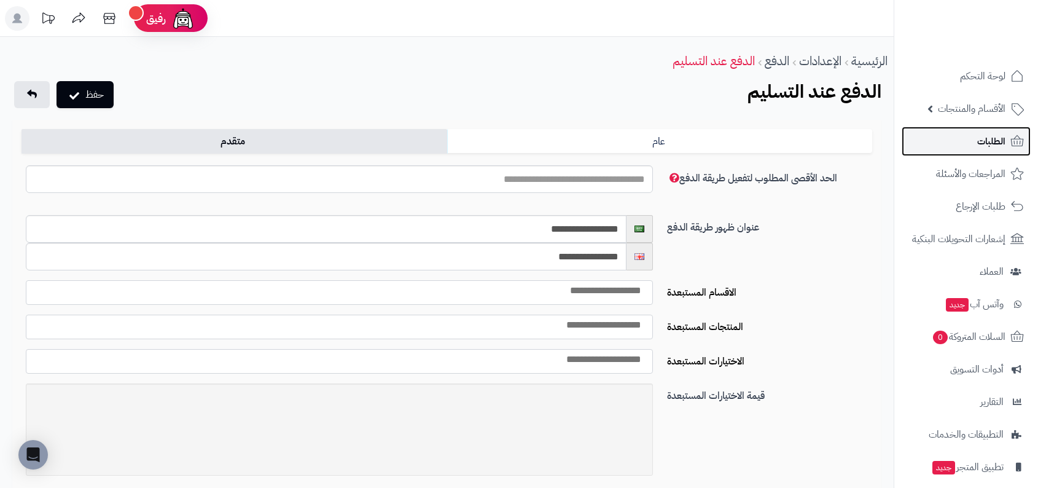
click at [958, 141] on link "الطلبات" at bounding box center [965, 140] width 129 height 29
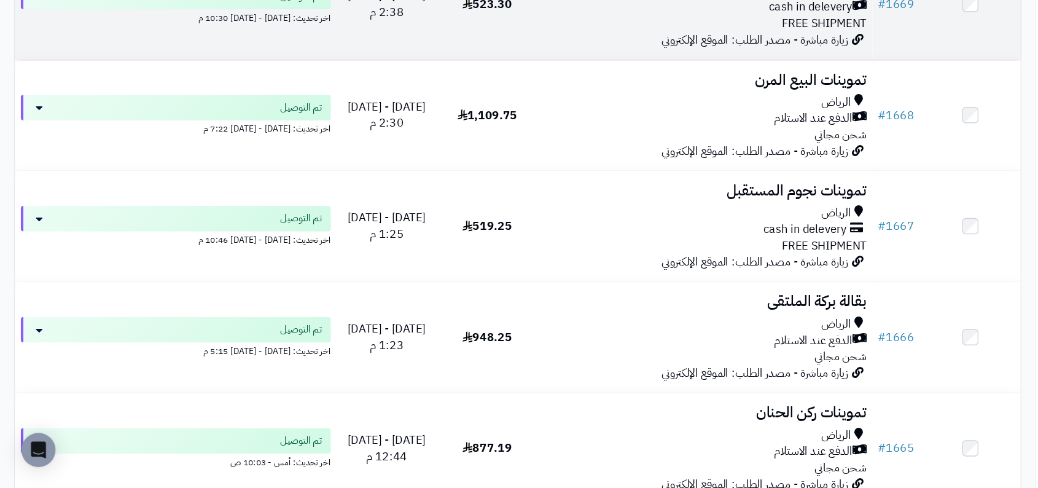
scroll to position [4129, 0]
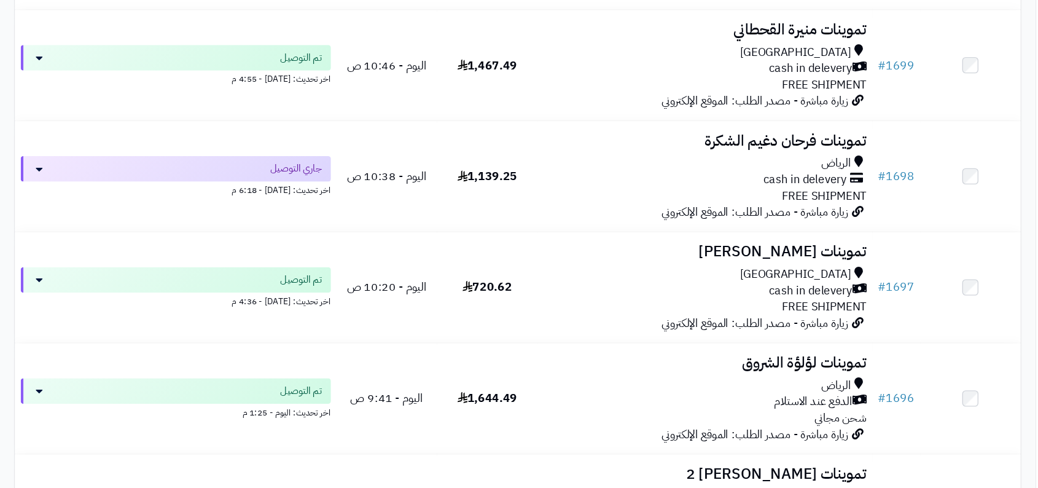
click at [624, 164] on div "الرياض cash in delevery FREE SHIPMENT" at bounding box center [607, 155] width 279 height 42
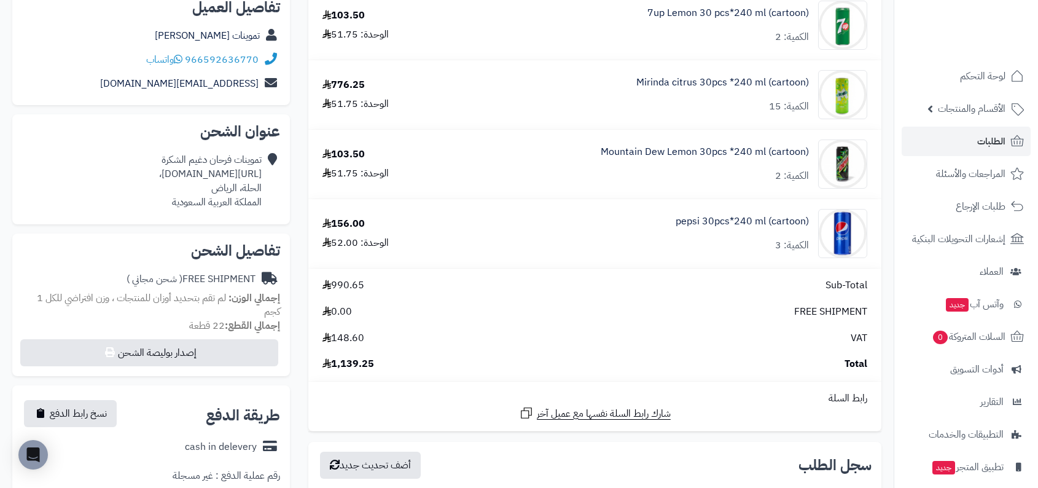
scroll to position [186, 0]
